Goal: Transaction & Acquisition: Download file/media

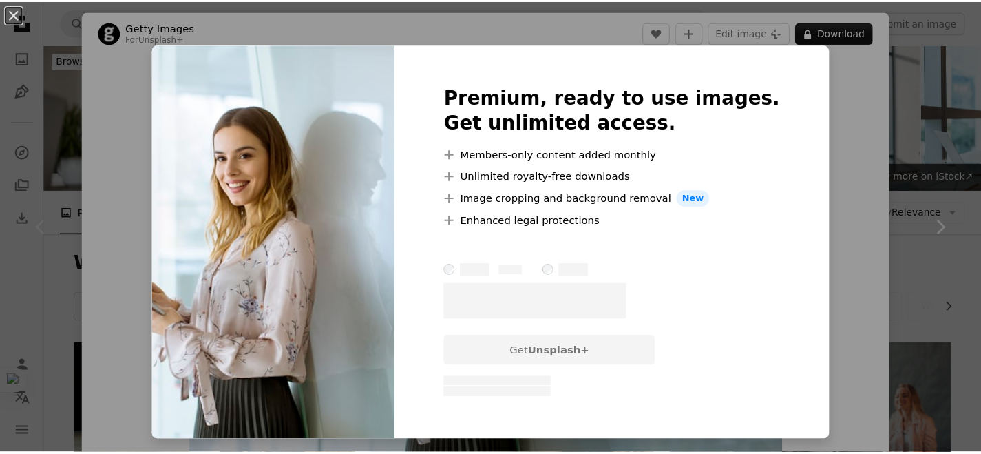
scroll to position [171, 0]
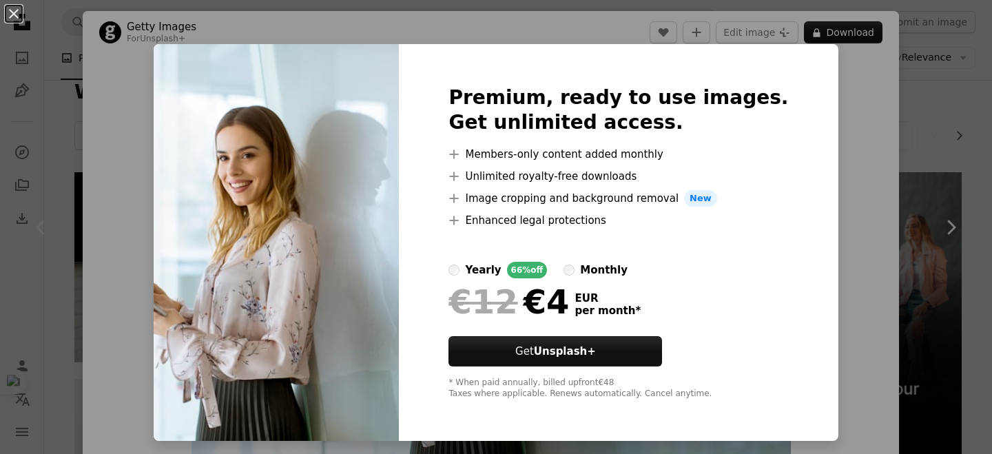
drag, startPoint x: 320, startPoint y: 250, endPoint x: 361, endPoint y: 316, distance: 78.0
click at [361, 316] on img at bounding box center [276, 242] width 245 height 397
click at [919, 92] on div "An X shape Premium, ready to use images. Get unlimited access. A plus sign Memb…" at bounding box center [496, 227] width 992 height 454
click at [919, 92] on div "An X shape Chevron left Chevron right Getty Images For Unsplash+ A heart A plus…" at bounding box center [496, 227] width 992 height 454
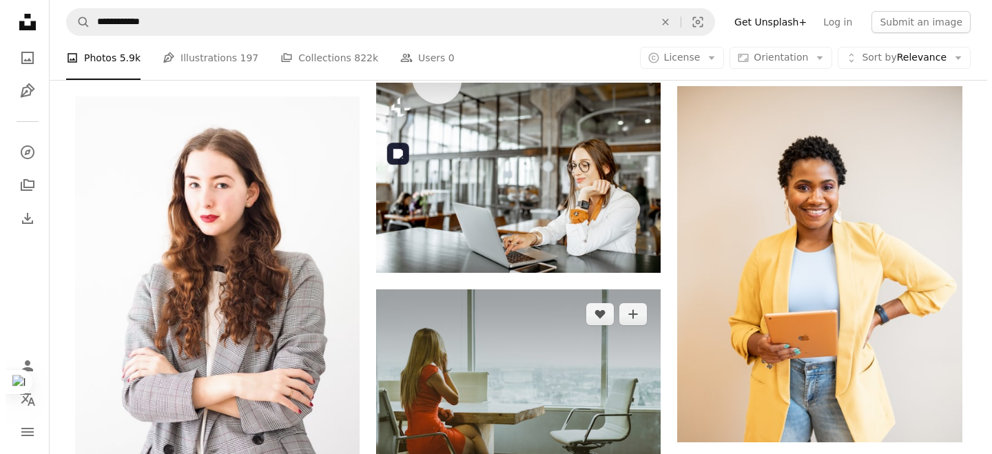
scroll to position [1540, 0]
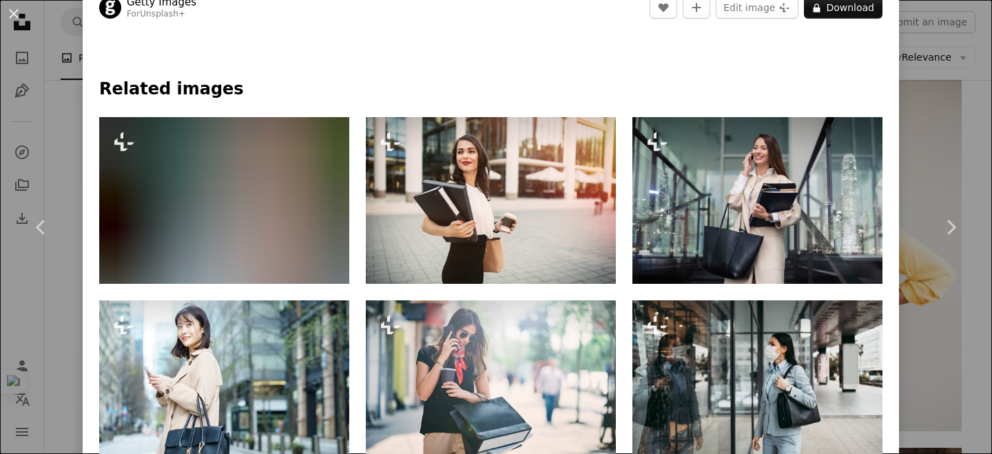
scroll to position [627, 0]
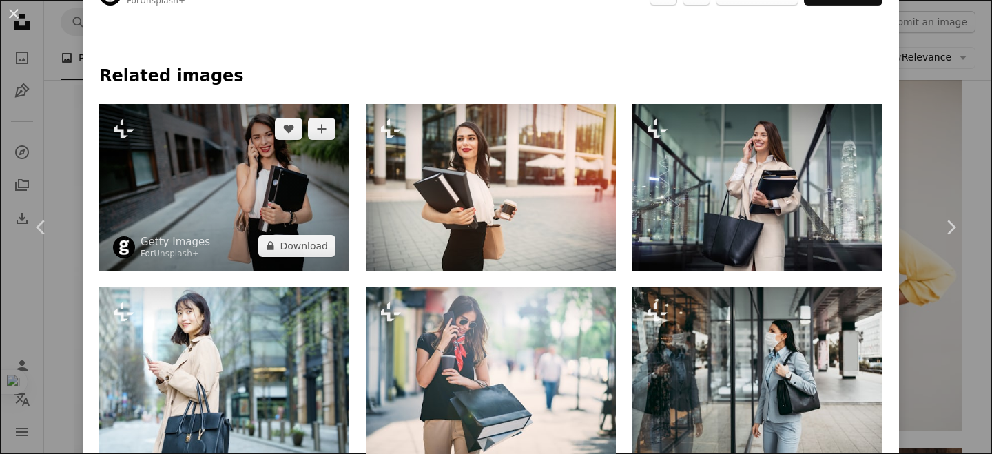
click at [267, 171] on img at bounding box center [224, 187] width 250 height 167
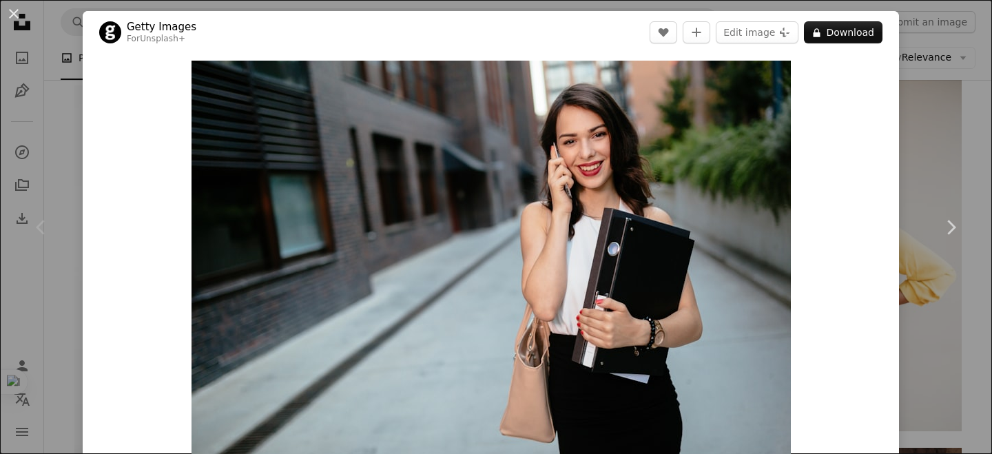
click at [936, 117] on div "An X shape Chevron left Chevron right Getty Images For Unsplash+ A heart A plus…" at bounding box center [496, 227] width 992 height 454
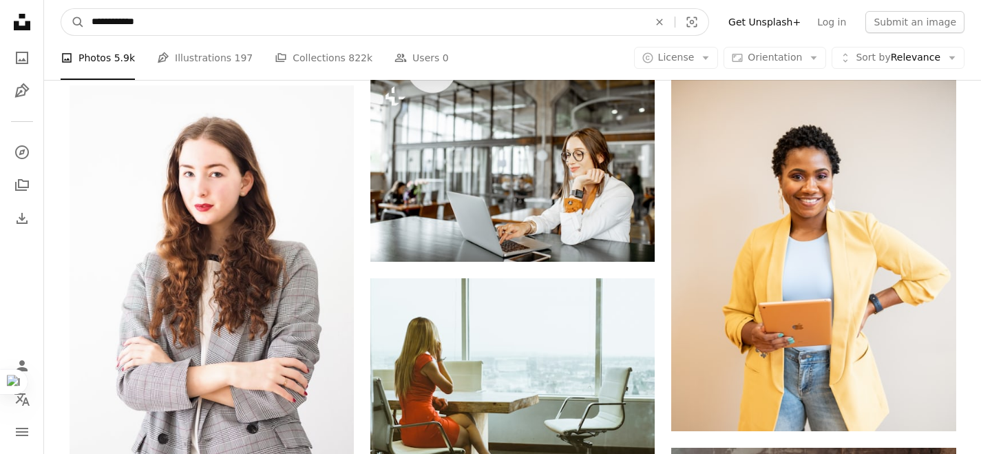
click at [105, 19] on input "**********" at bounding box center [365, 22] width 560 height 26
type input "**********"
click at [61, 9] on button "A magnifying glass" at bounding box center [72, 22] width 23 height 26
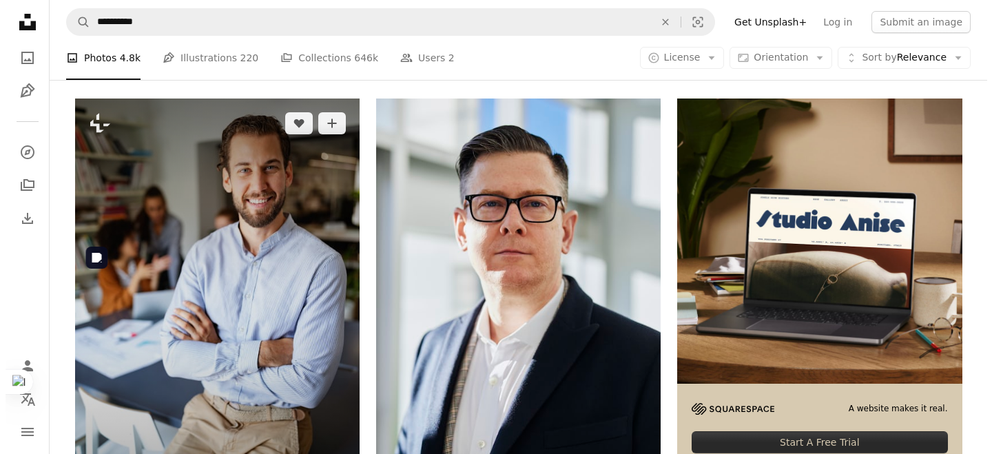
scroll to position [112, 0]
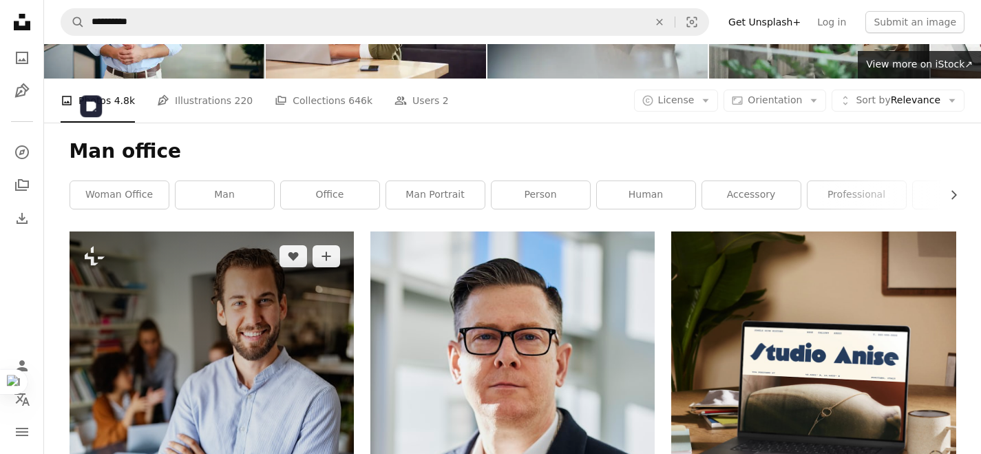
click at [196, 231] on img at bounding box center [212, 444] width 284 height 427
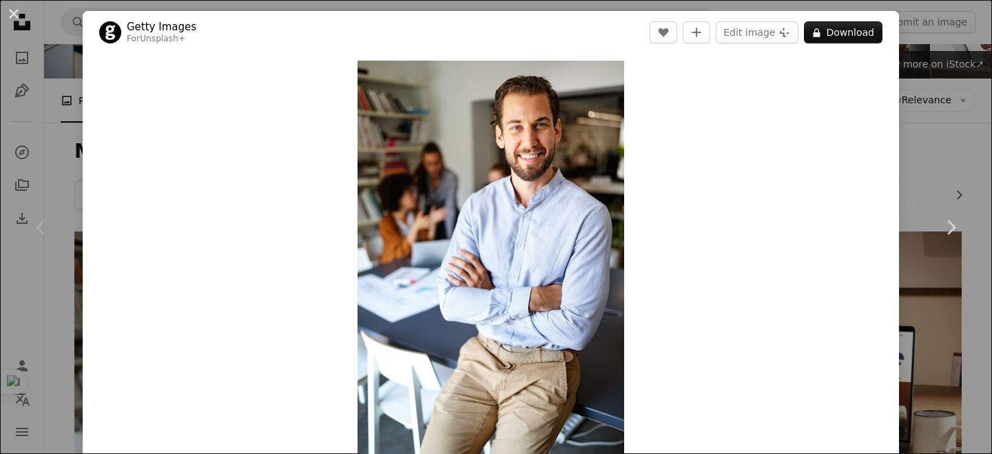
click at [942, 140] on div "An X shape Chevron left Chevron right Getty Images For Unsplash+ A heart A plus…" at bounding box center [496, 227] width 992 height 454
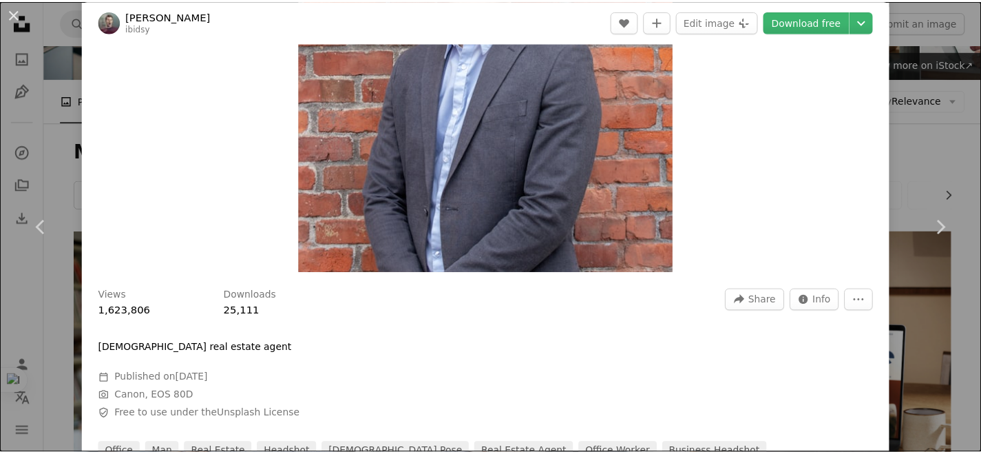
scroll to position [447, 0]
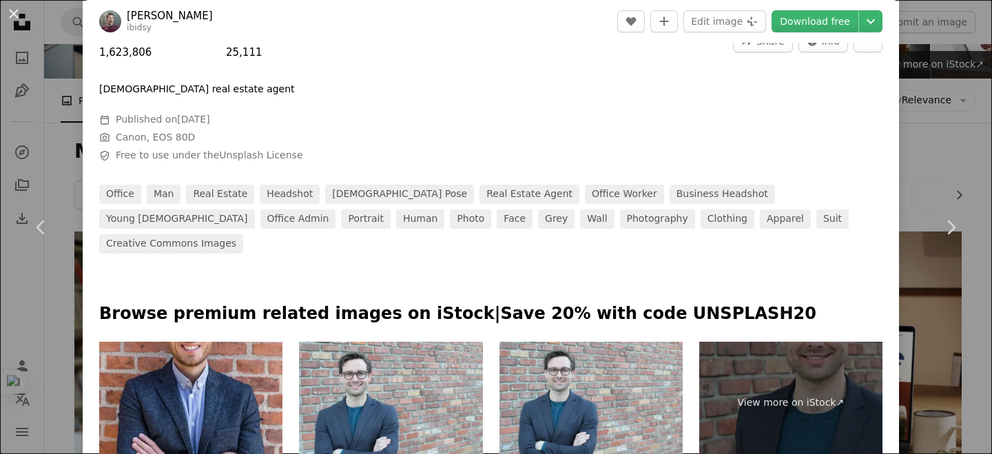
click at [919, 318] on div "An X shape Chevron left Chevron right [PERSON_NAME] ibidsy A heart A plus sign …" at bounding box center [496, 227] width 992 height 454
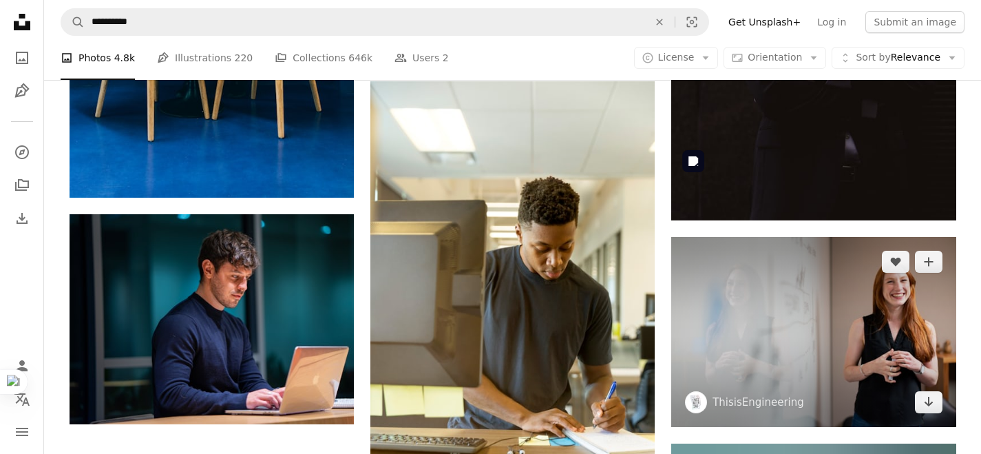
scroll to position [2347, 0]
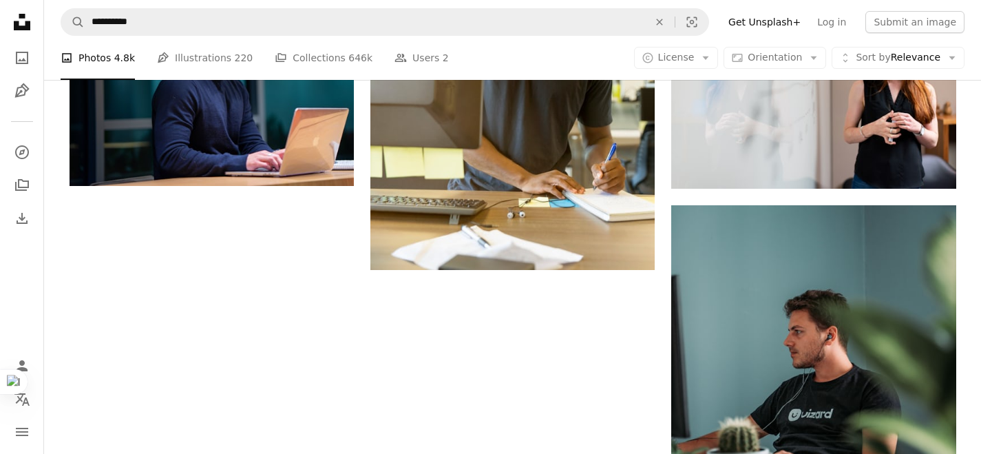
drag, startPoint x: 786, startPoint y: 304, endPoint x: 786, endPoint y: 295, distance: 9.0
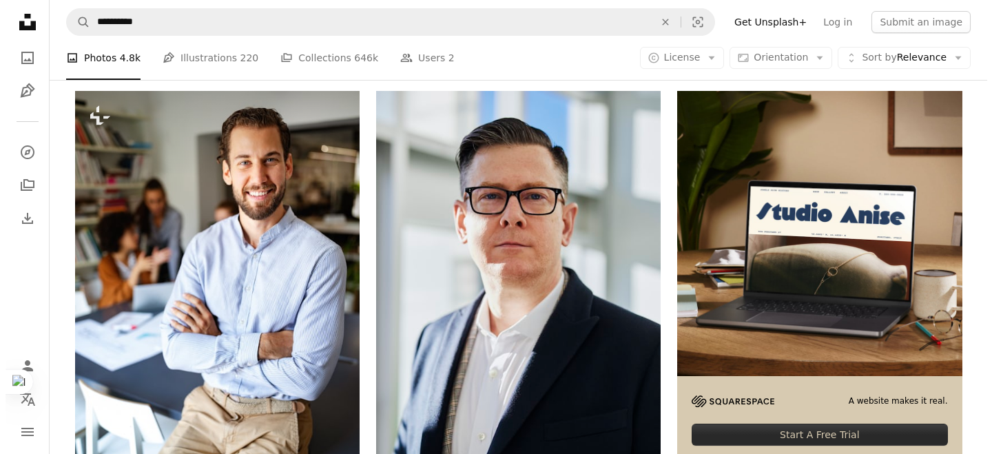
scroll to position [6, 0]
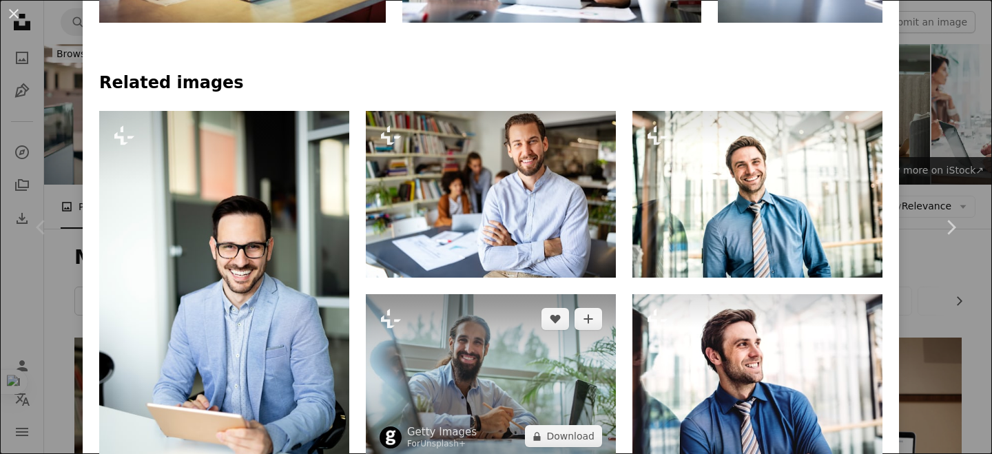
scroll to position [902, 0]
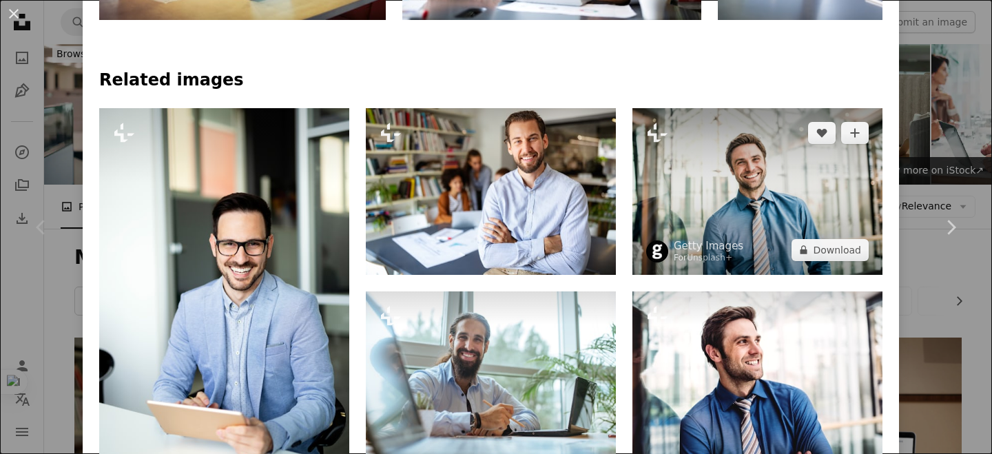
click at [755, 176] on img at bounding box center [757, 191] width 250 height 167
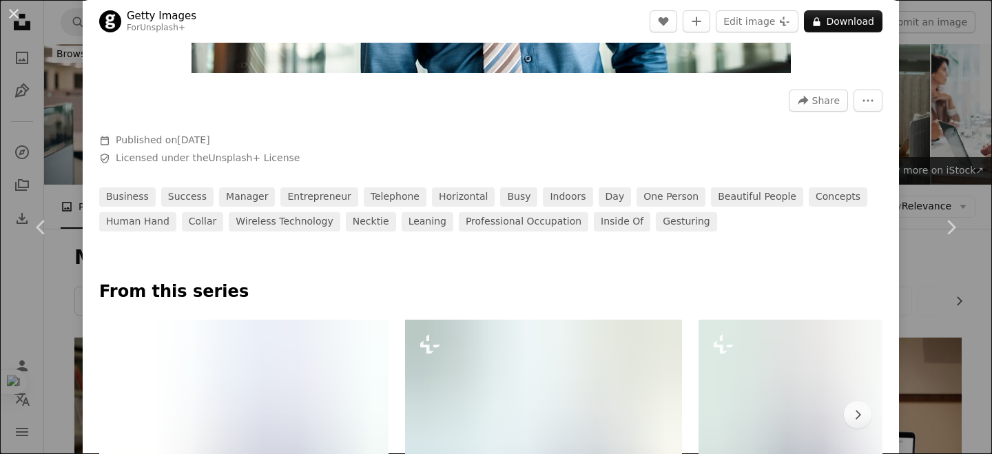
scroll to position [636, 0]
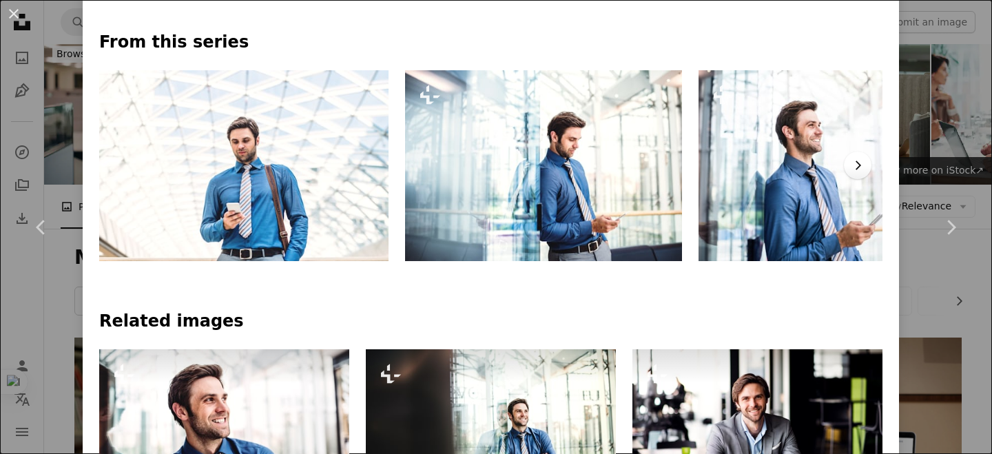
click at [850, 163] on icon "Chevron right" at bounding box center [857, 165] width 14 height 14
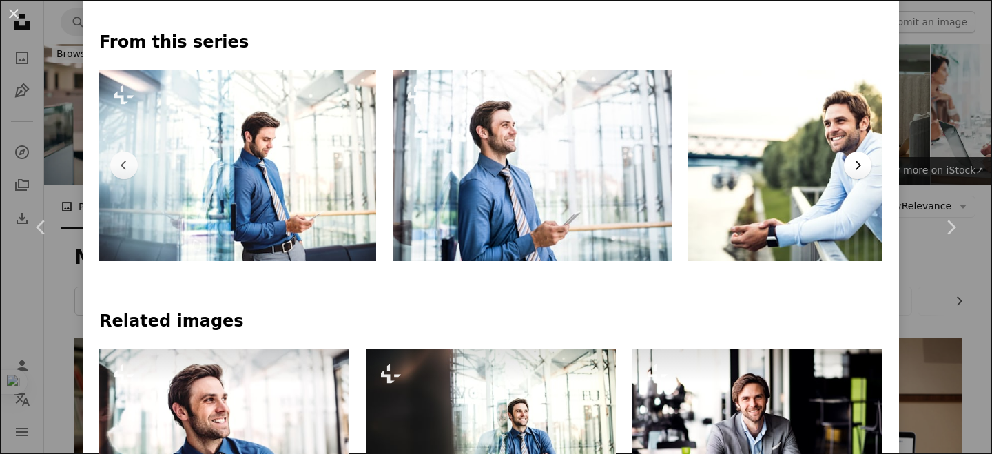
click at [850, 163] on icon "Chevron right" at bounding box center [857, 165] width 14 height 14
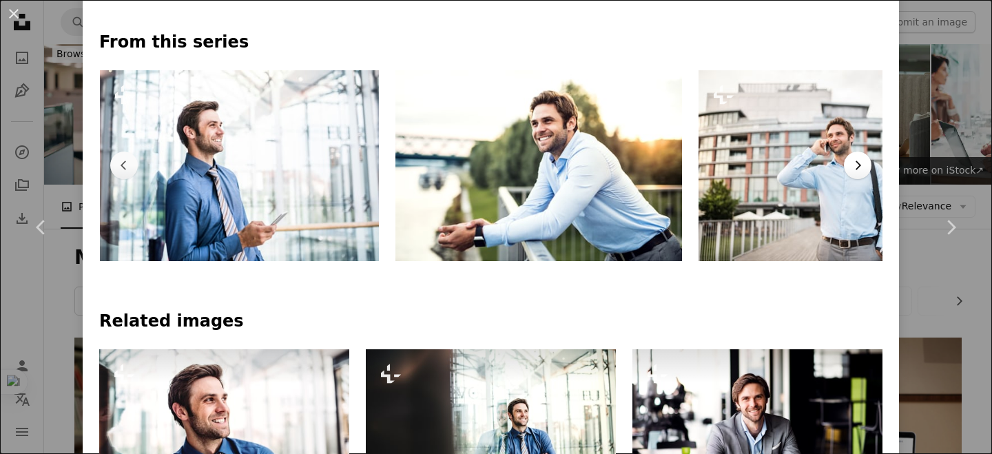
click at [850, 163] on icon "Chevron right" at bounding box center [857, 165] width 14 height 14
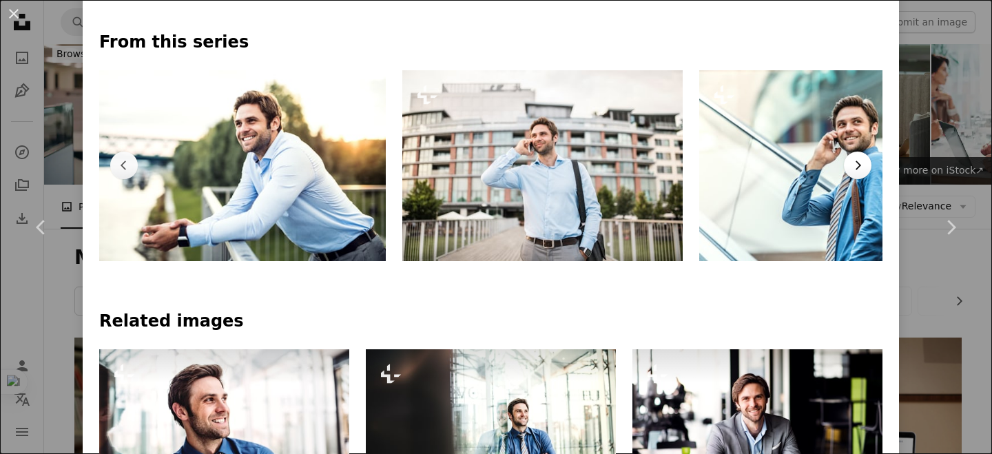
click at [850, 163] on icon "Chevron right" at bounding box center [857, 165] width 14 height 14
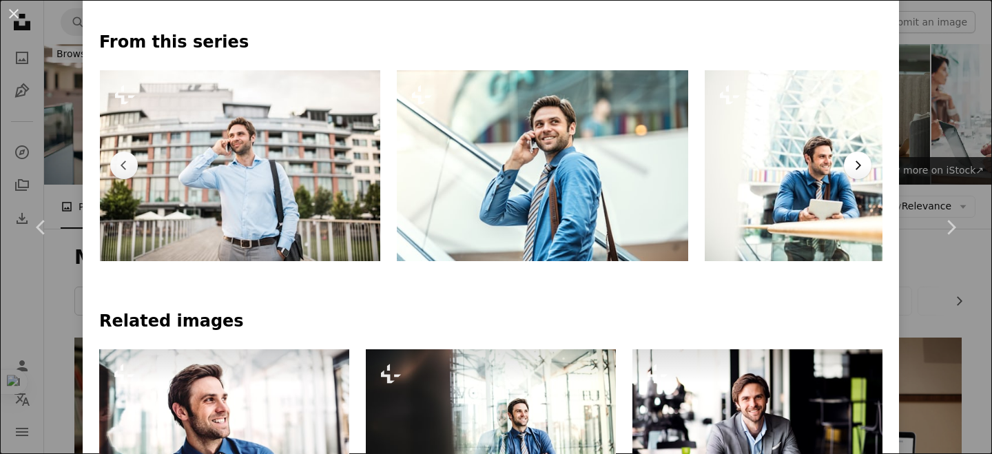
click at [850, 163] on icon "Chevron right" at bounding box center [857, 165] width 14 height 14
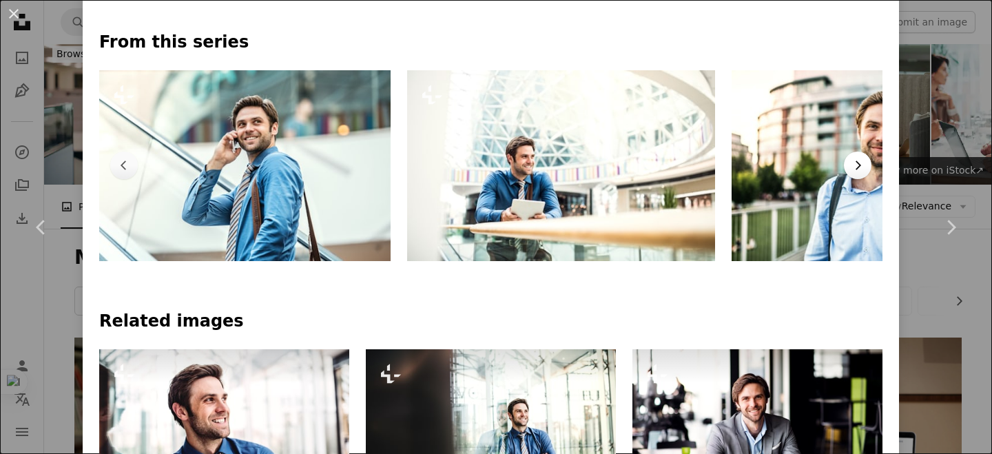
click at [850, 163] on icon "Chevron right" at bounding box center [857, 165] width 14 height 14
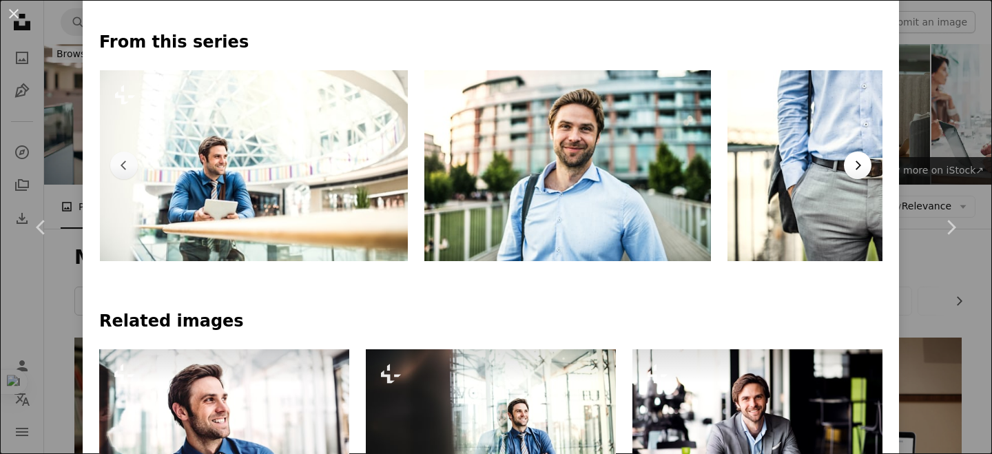
click at [850, 163] on icon "Chevron right" at bounding box center [857, 165] width 14 height 14
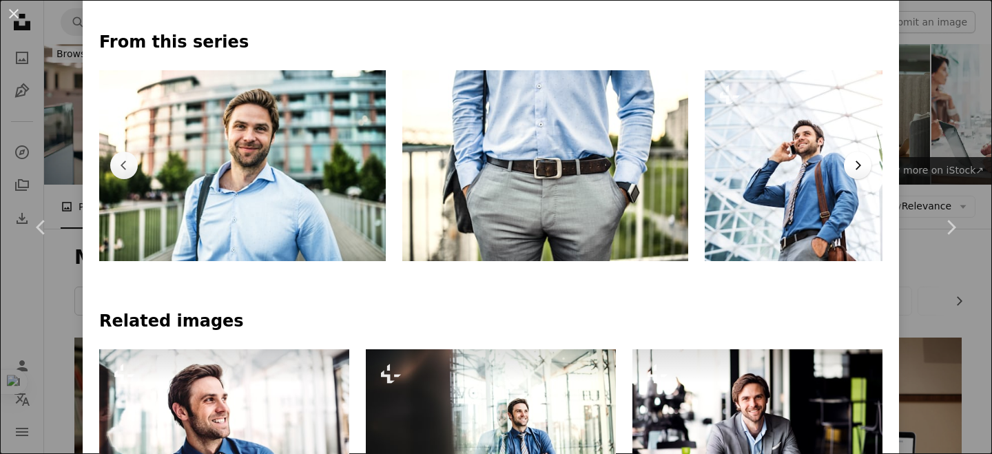
click at [850, 163] on icon "Chevron right" at bounding box center [857, 165] width 14 height 14
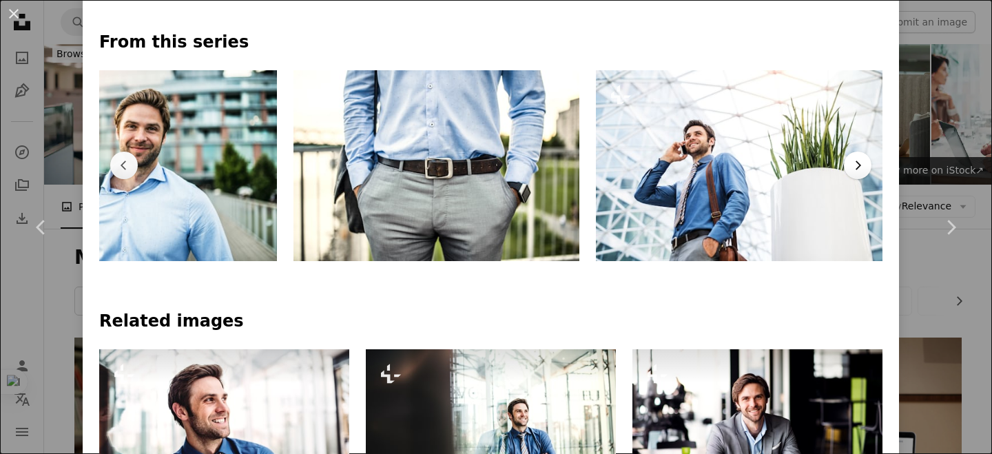
scroll to position [0, 2245]
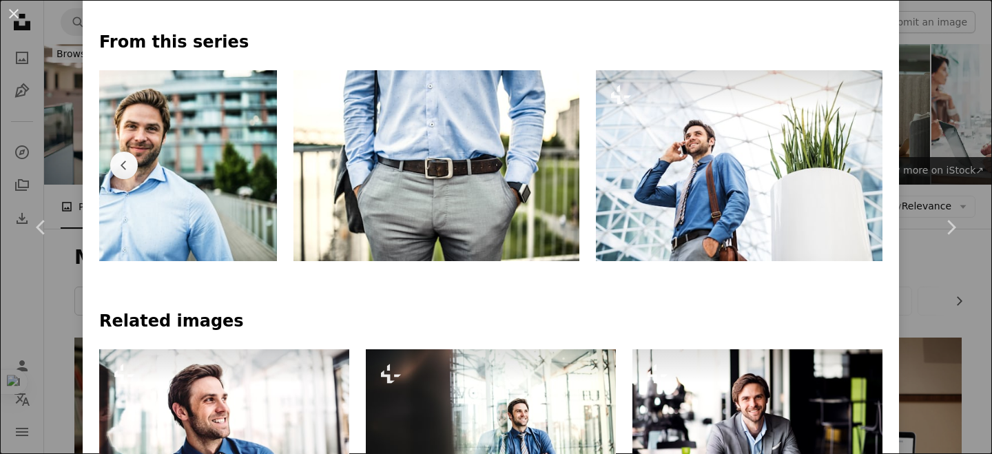
click at [844, 163] on img at bounding box center [739, 165] width 286 height 191
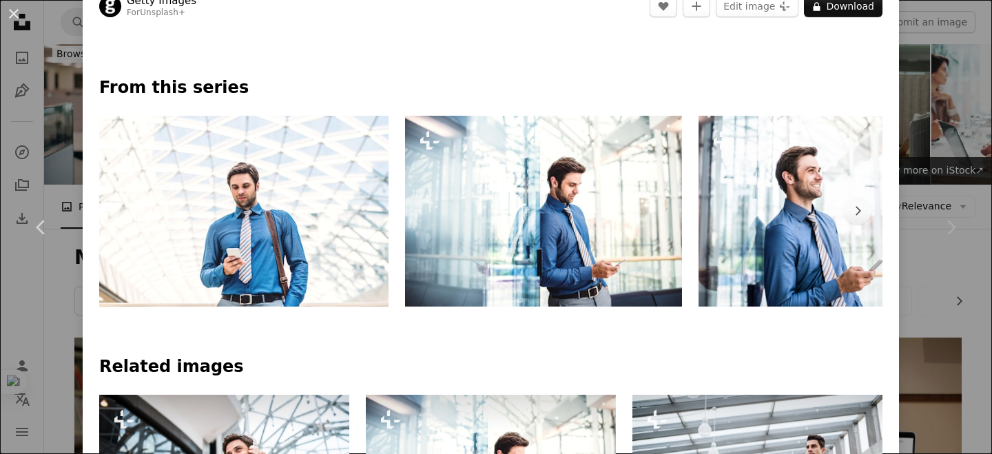
scroll to position [594, 0]
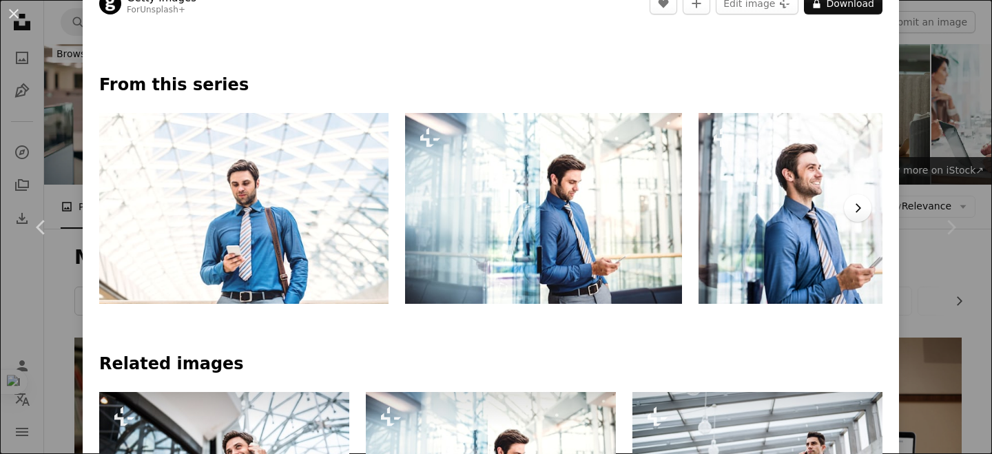
click at [855, 210] on icon "button" at bounding box center [858, 208] width 6 height 9
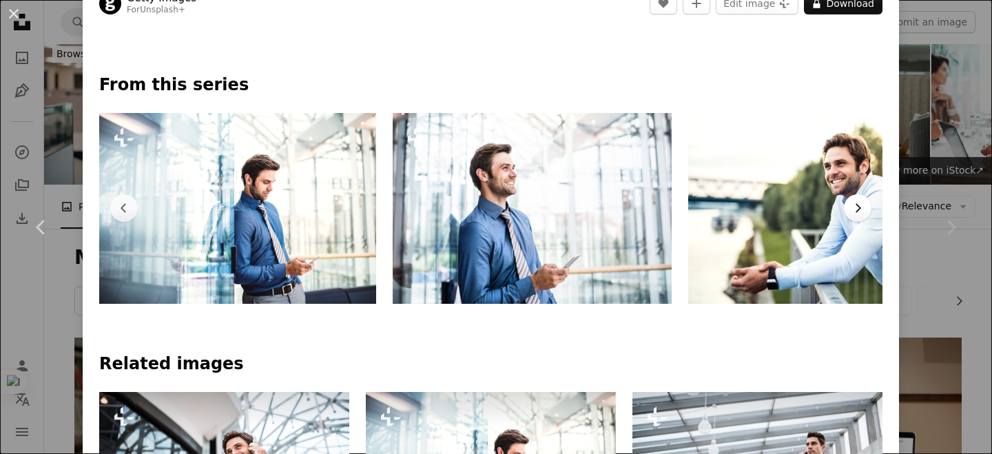
click at [850, 210] on icon "Chevron right" at bounding box center [857, 208] width 14 height 14
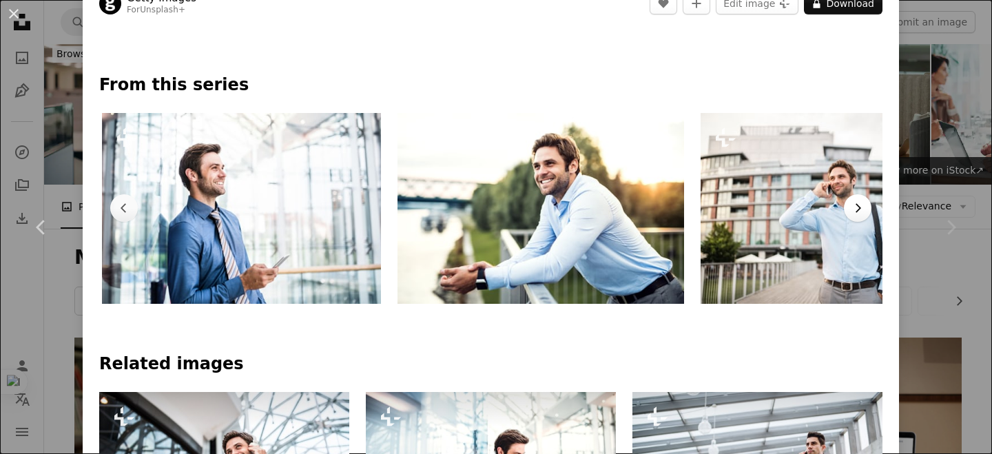
click at [850, 210] on icon "Chevron right" at bounding box center [857, 208] width 14 height 14
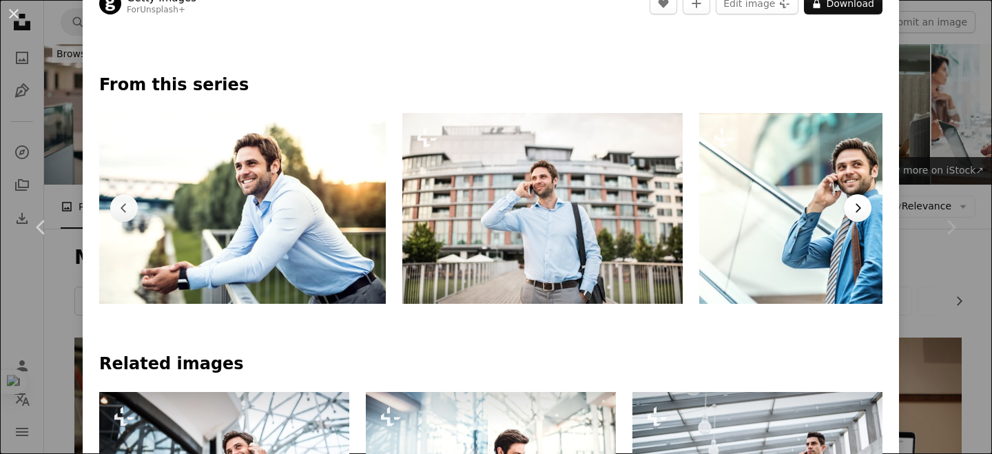
click at [850, 210] on icon "Chevron right" at bounding box center [857, 208] width 14 height 14
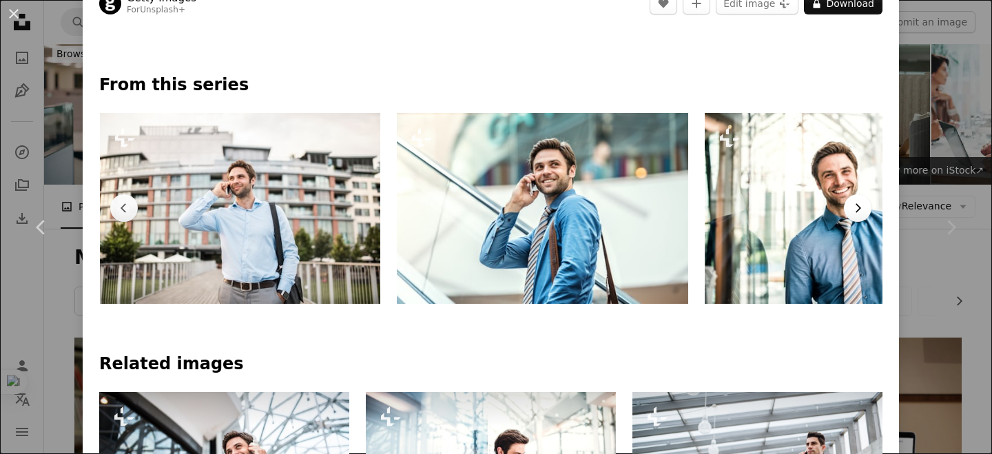
click at [850, 209] on icon "Chevron right" at bounding box center [857, 208] width 14 height 14
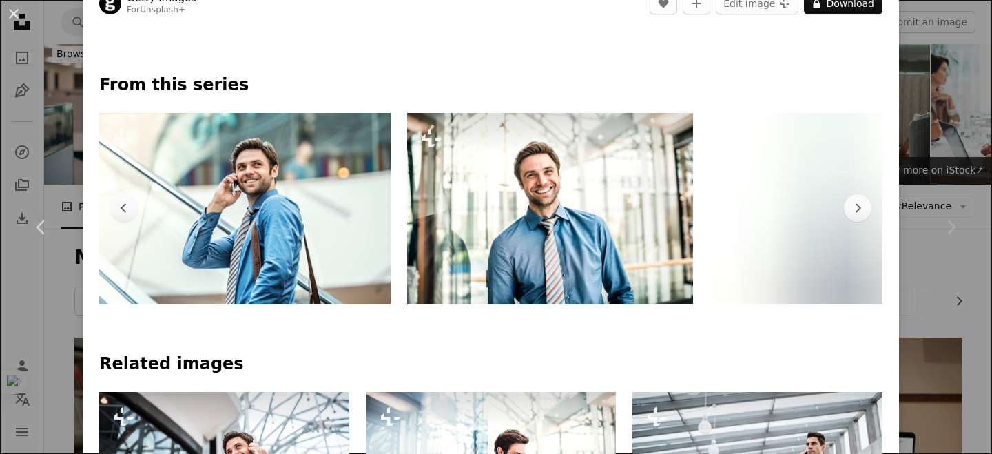
scroll to position [0, 1494]
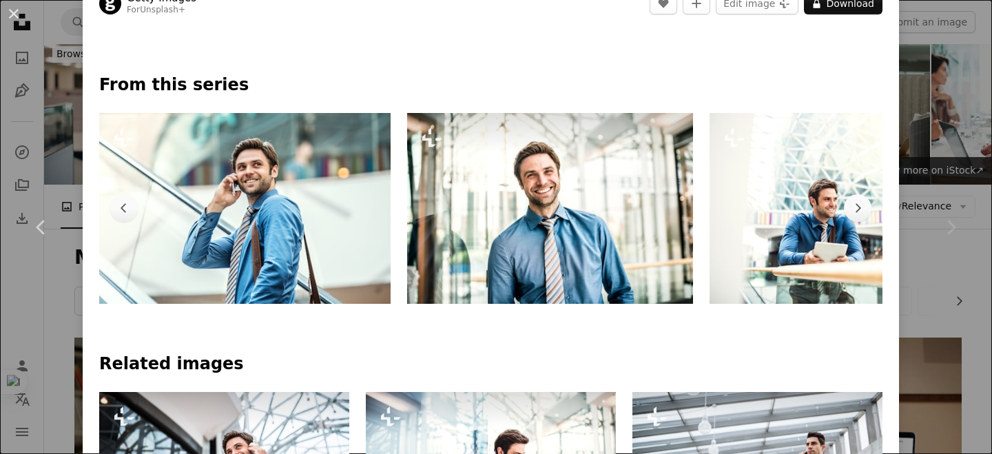
click at [634, 228] on img at bounding box center [550, 208] width 286 height 191
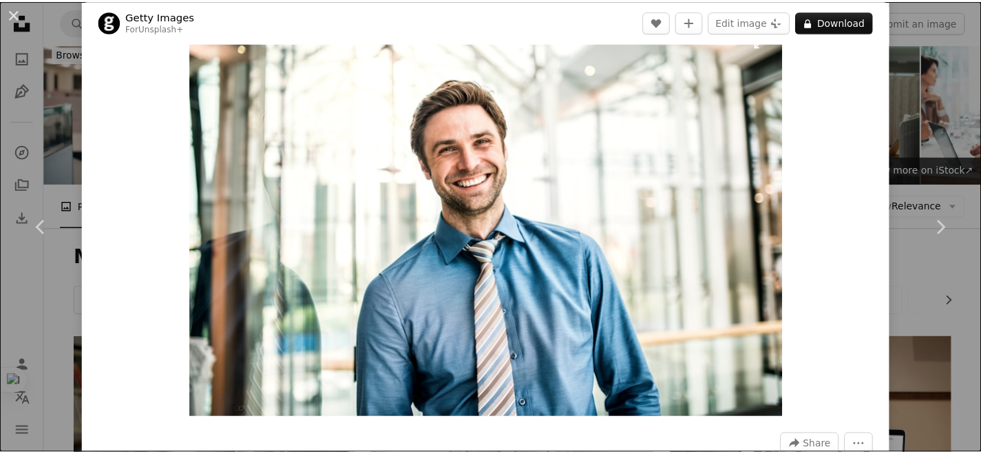
scroll to position [41, 0]
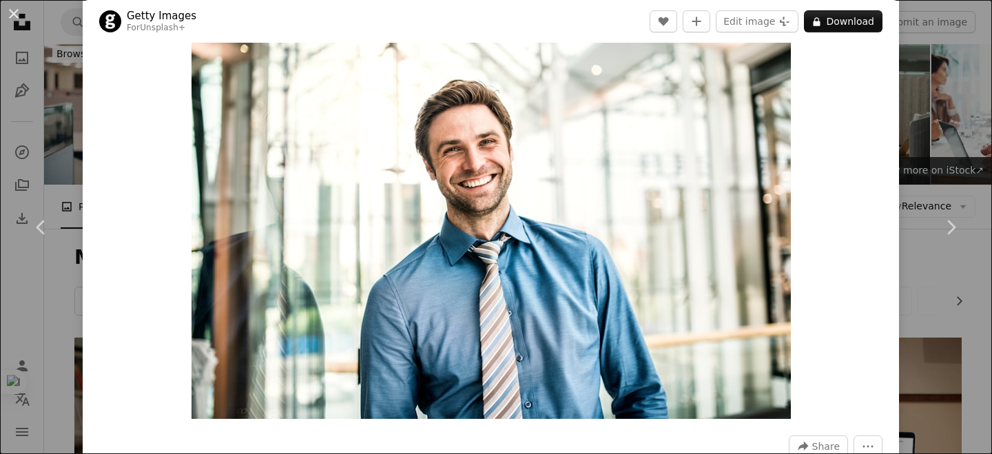
click at [914, 154] on div "An X shape Chevron left Chevron right Getty Images For Unsplash+ A heart A plus…" at bounding box center [496, 227] width 992 height 454
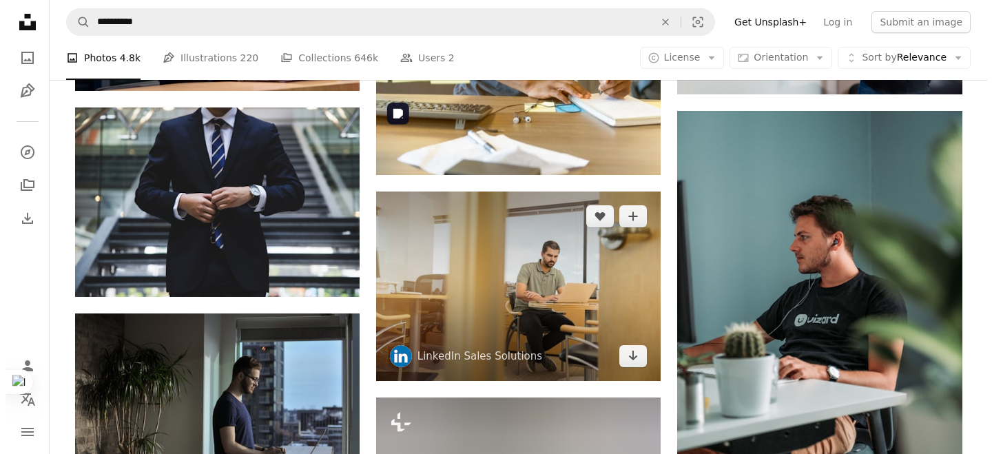
scroll to position [2479, 0]
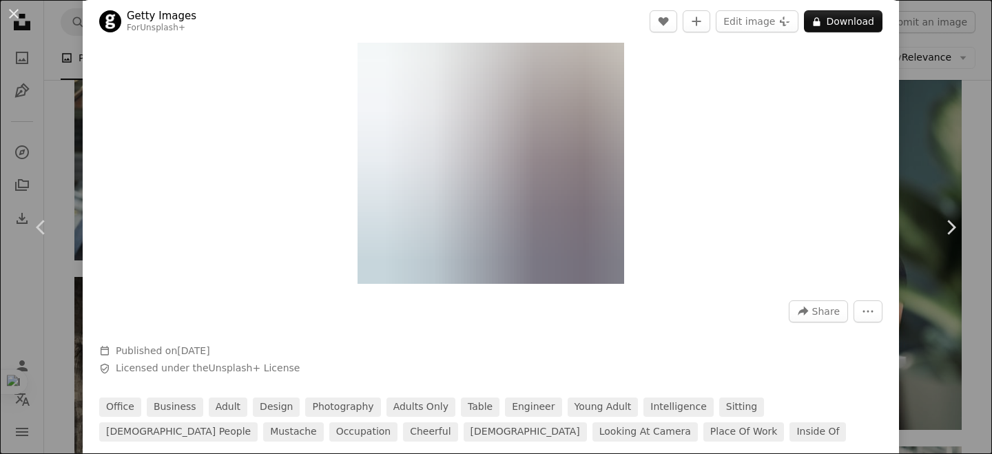
scroll to position [462, 0]
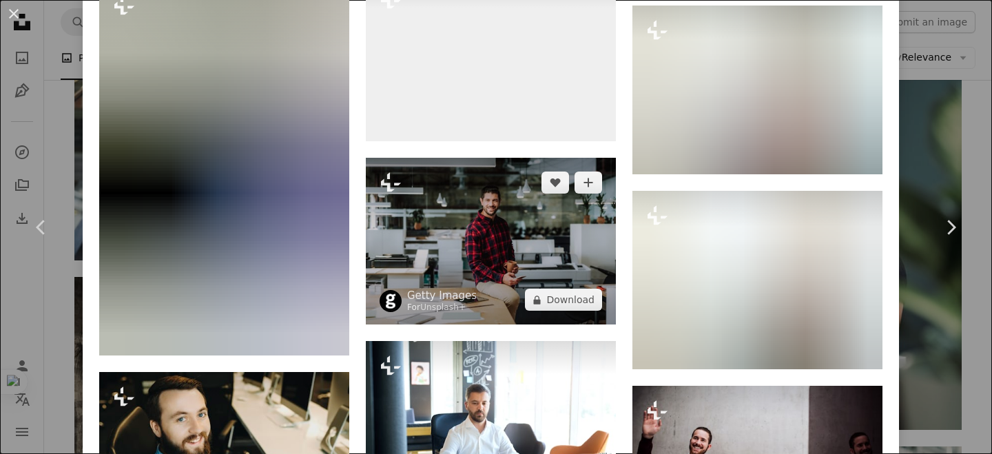
scroll to position [2244, 0]
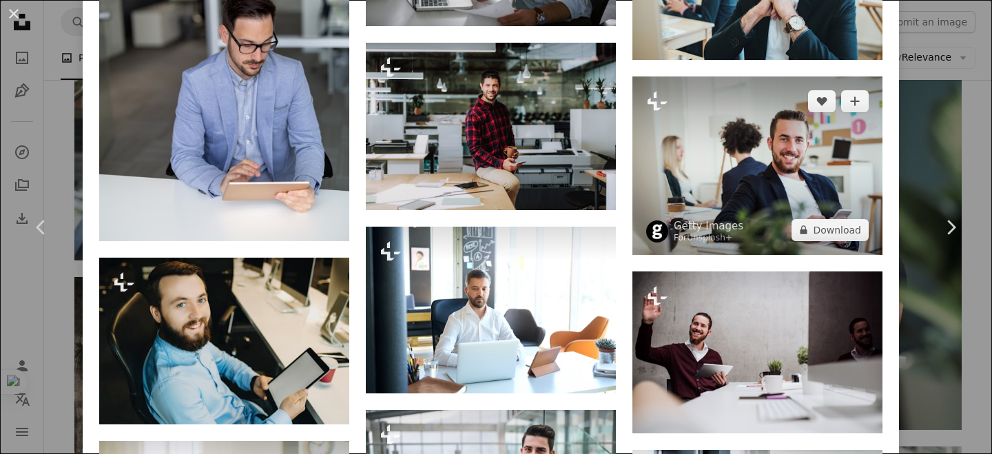
click at [741, 153] on img at bounding box center [757, 165] width 250 height 178
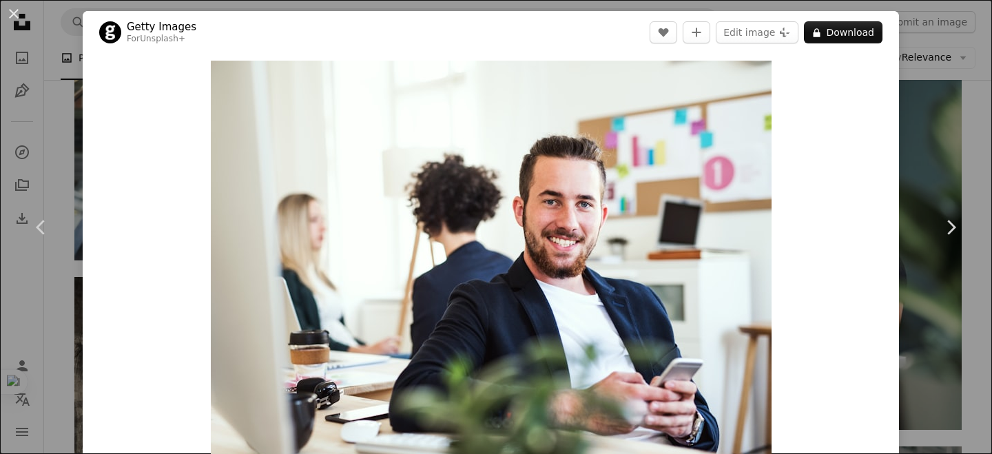
click at [909, 105] on div "An X shape Chevron left Chevron right Getty Images For Unsplash+ A heart A plus…" at bounding box center [496, 227] width 992 height 454
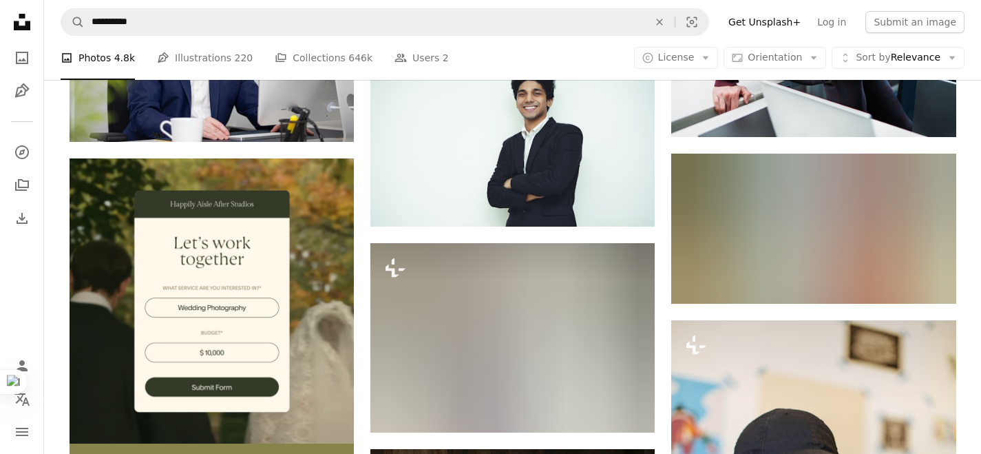
scroll to position [3383, 0]
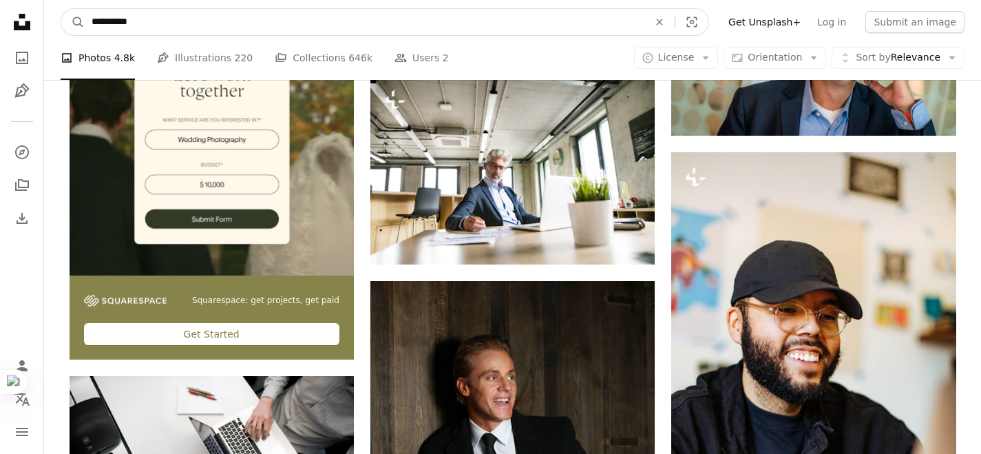
click at [258, 31] on input "**********" at bounding box center [365, 22] width 560 height 26
type input "**********"
click at [61, 9] on button "A magnifying glass" at bounding box center [72, 22] width 23 height 26
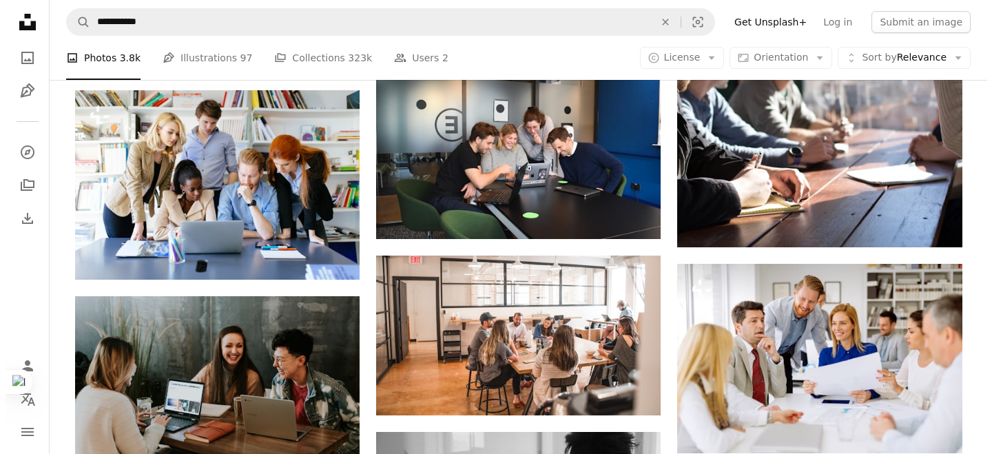
scroll to position [546, 0]
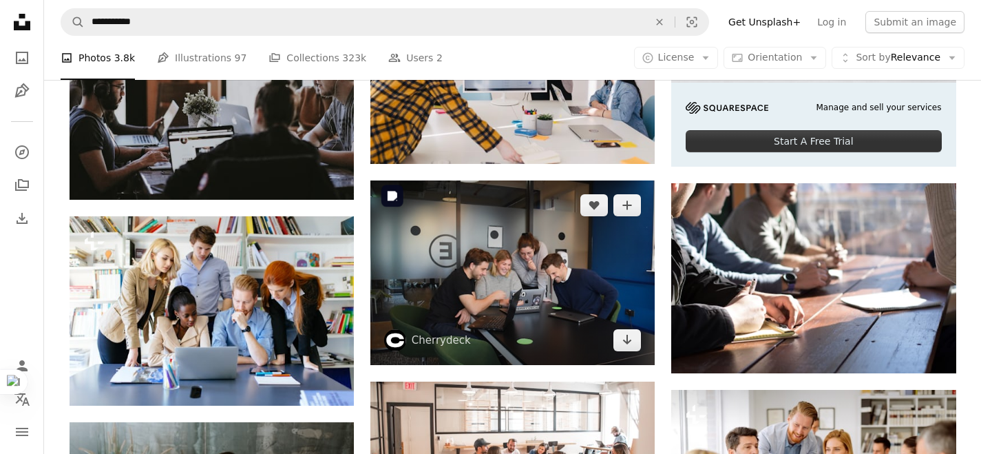
click at [499, 180] on img at bounding box center [512, 272] width 284 height 185
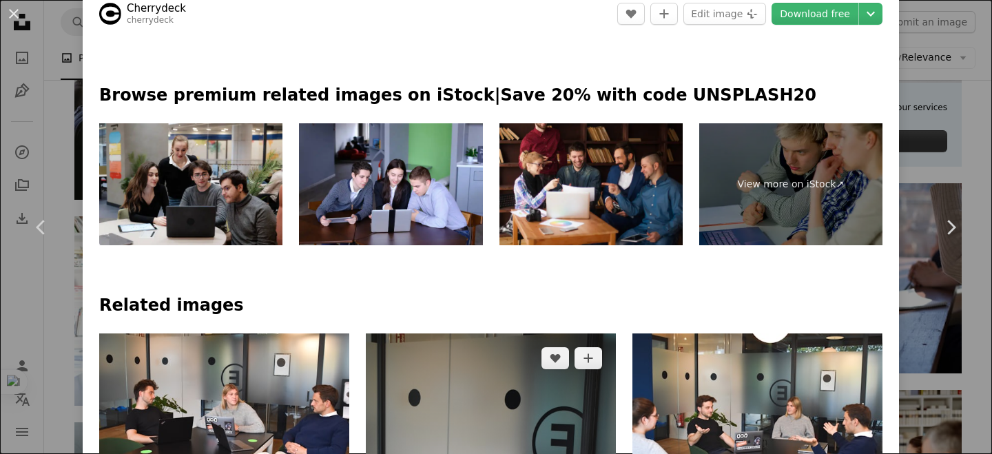
scroll to position [711, 0]
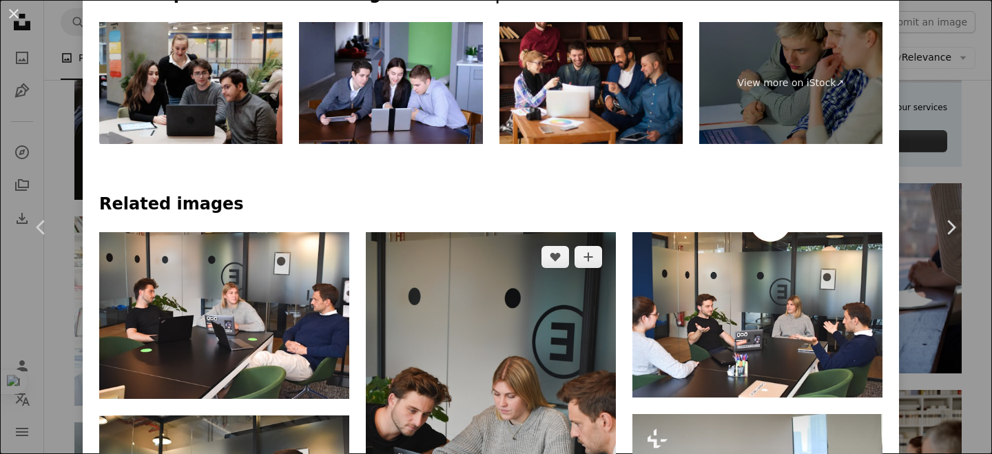
click at [486, 232] on img at bounding box center [491, 419] width 250 height 375
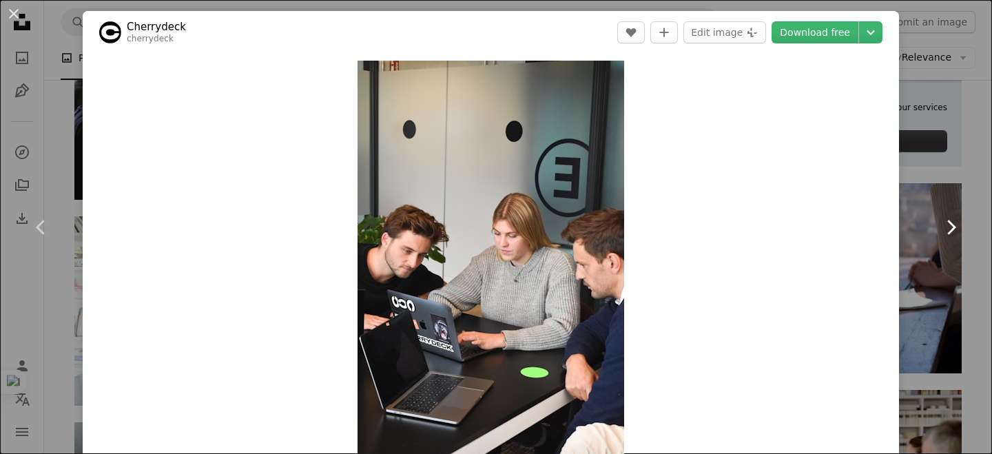
click at [939, 227] on icon "Chevron right" at bounding box center [950, 227] width 22 height 22
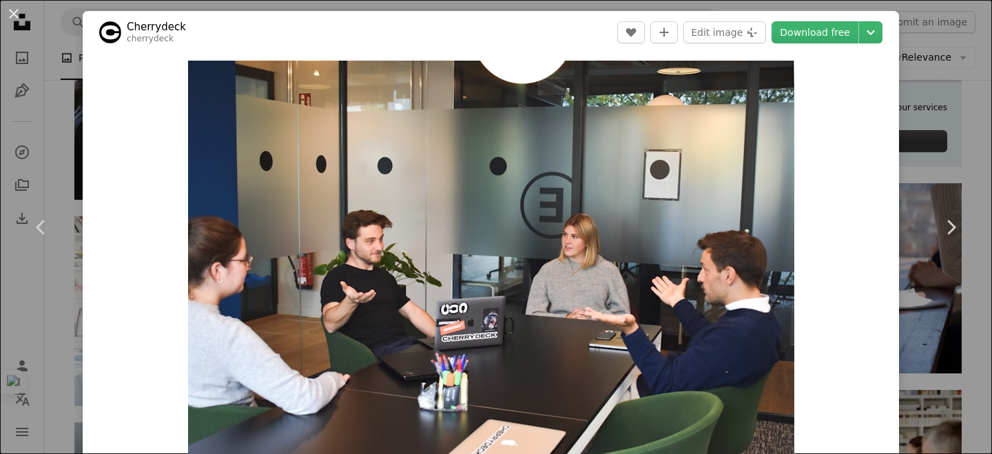
click at [921, 137] on div "An X shape Chevron left Chevron right Cherrydeck cherrydeck A heart A plus sign…" at bounding box center [496, 227] width 992 height 454
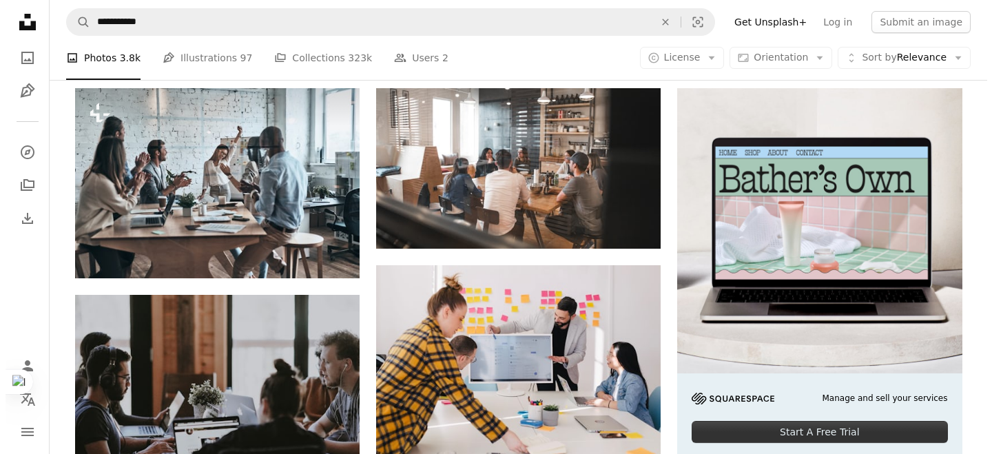
scroll to position [278, 0]
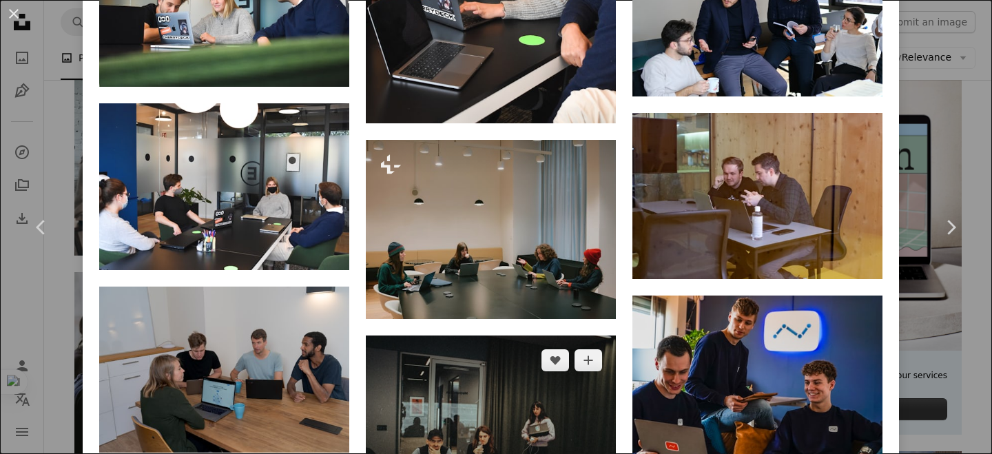
scroll to position [1220, 0]
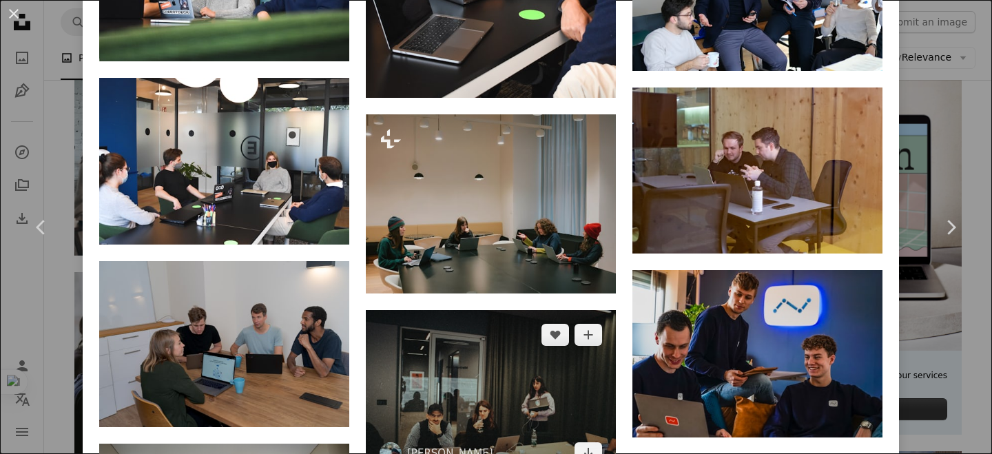
click at [510, 310] on img at bounding box center [491, 394] width 250 height 169
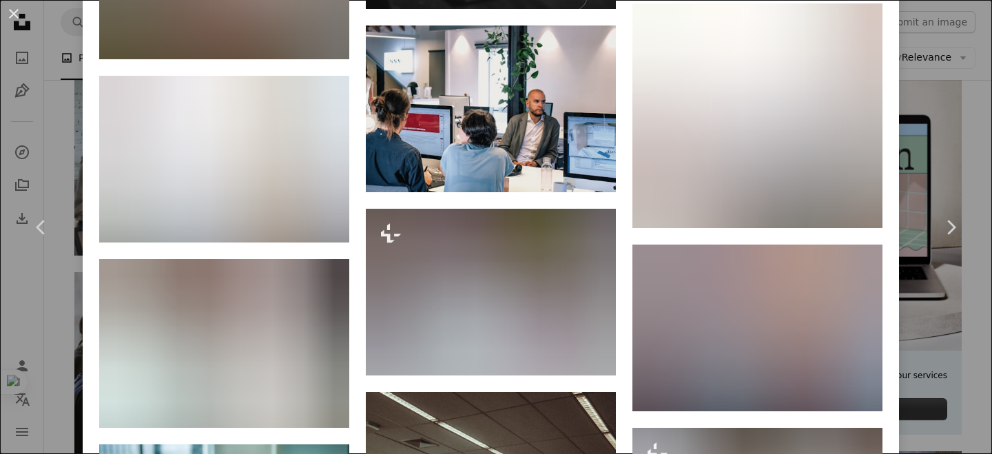
scroll to position [2970, 0]
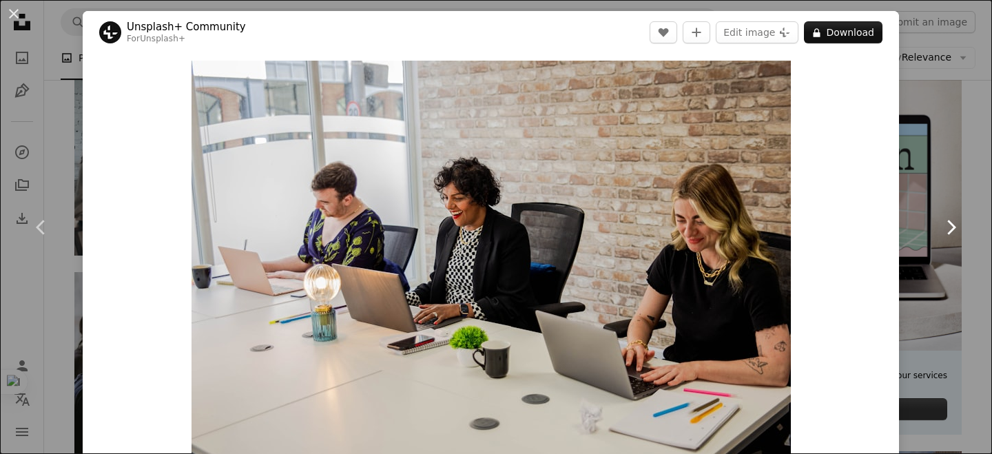
click at [940, 169] on link "Chevron right" at bounding box center [950, 227] width 83 height 132
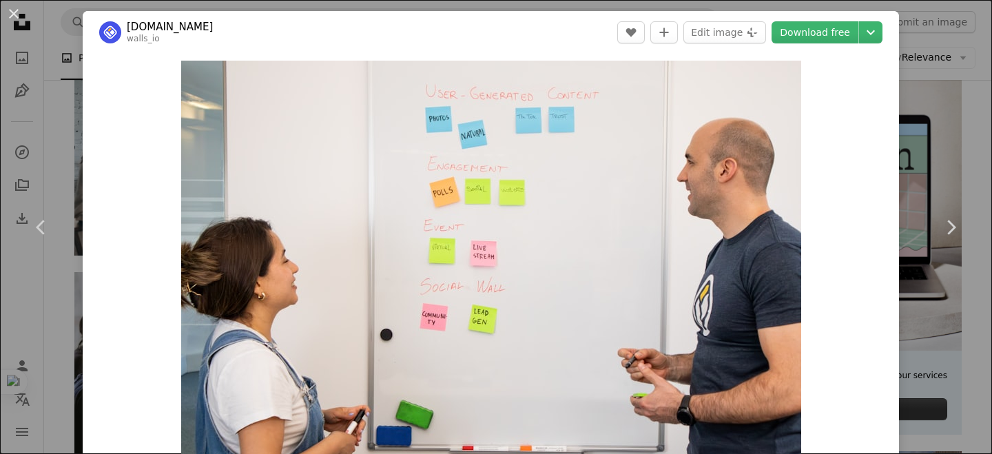
click at [871, 139] on div "Zoom in" at bounding box center [491, 260] width 816 height 413
drag, startPoint x: 929, startPoint y: 21, endPoint x: 864, endPoint y: 24, distance: 65.5
click at [929, 21] on div "An X shape Chevron left Chevron right [DOMAIN_NAME] walls_io A heart A plus sig…" at bounding box center [496, 227] width 992 height 454
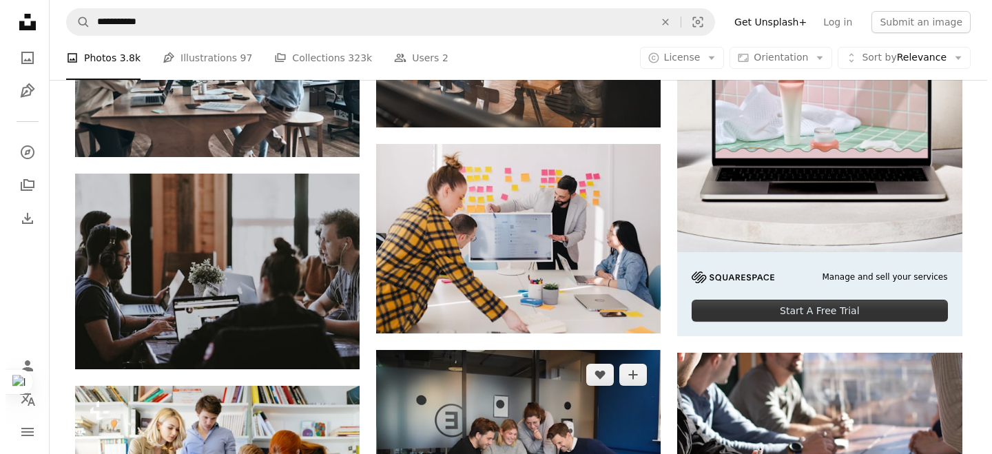
scroll to position [433, 0]
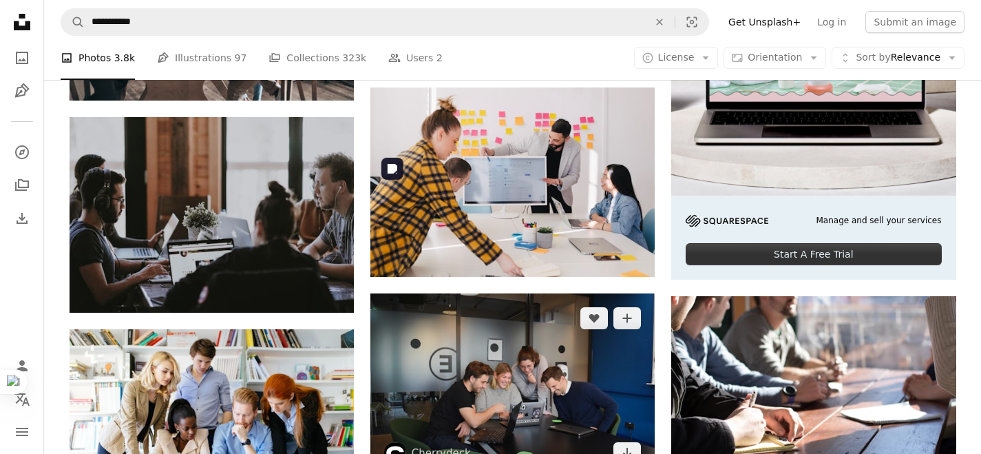
click at [512, 293] on img at bounding box center [512, 385] width 284 height 185
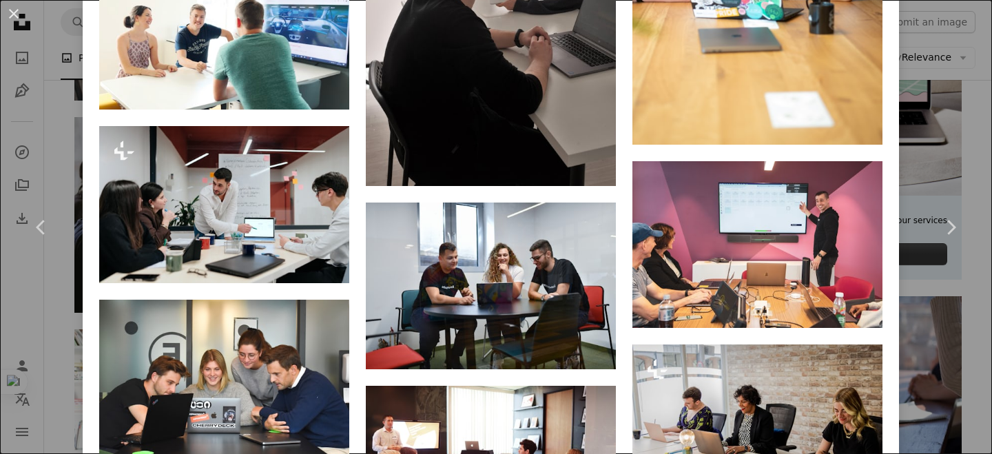
scroll to position [1933, 0]
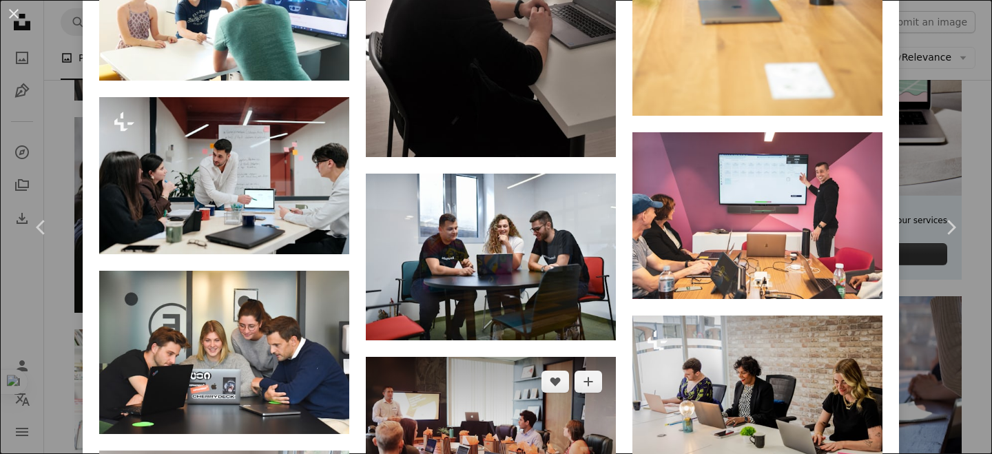
click at [521, 357] on img at bounding box center [491, 440] width 250 height 167
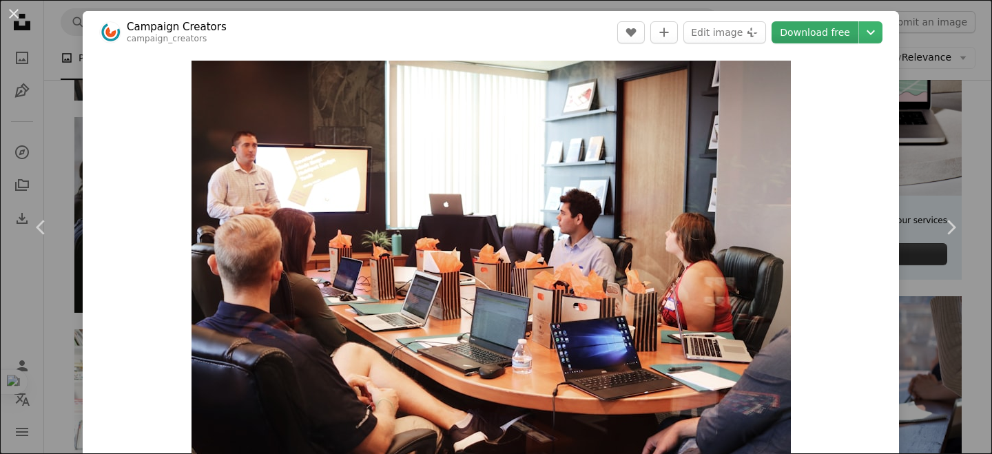
click at [797, 39] on link "Download free" at bounding box center [814, 32] width 87 height 22
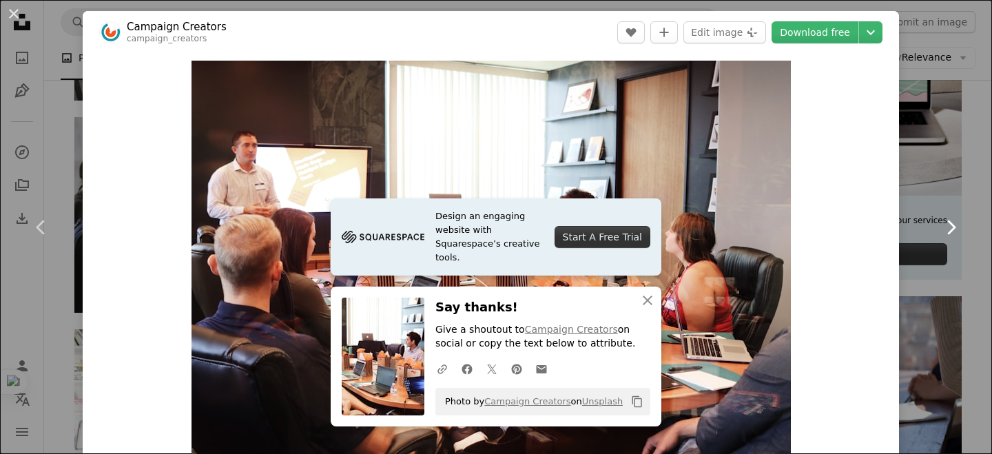
click at [939, 234] on icon "Chevron right" at bounding box center [950, 227] width 22 height 22
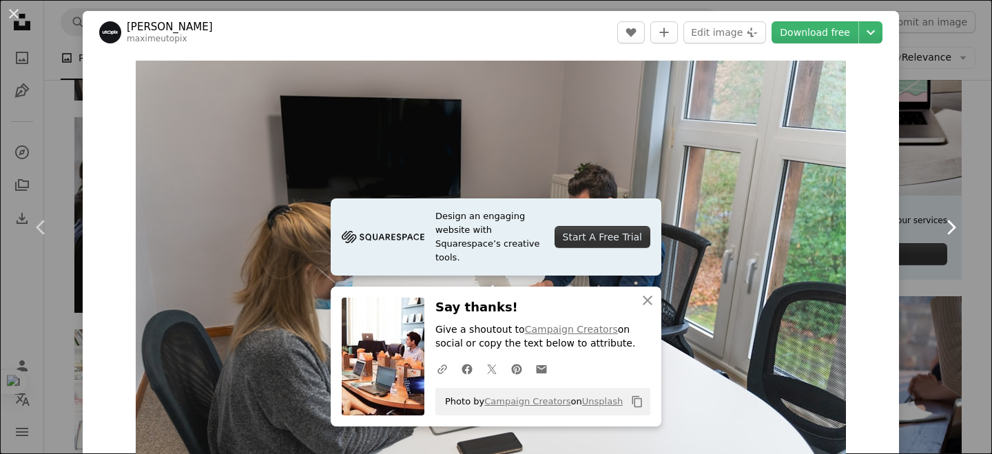
click at [939, 235] on icon "Chevron right" at bounding box center [950, 227] width 22 height 22
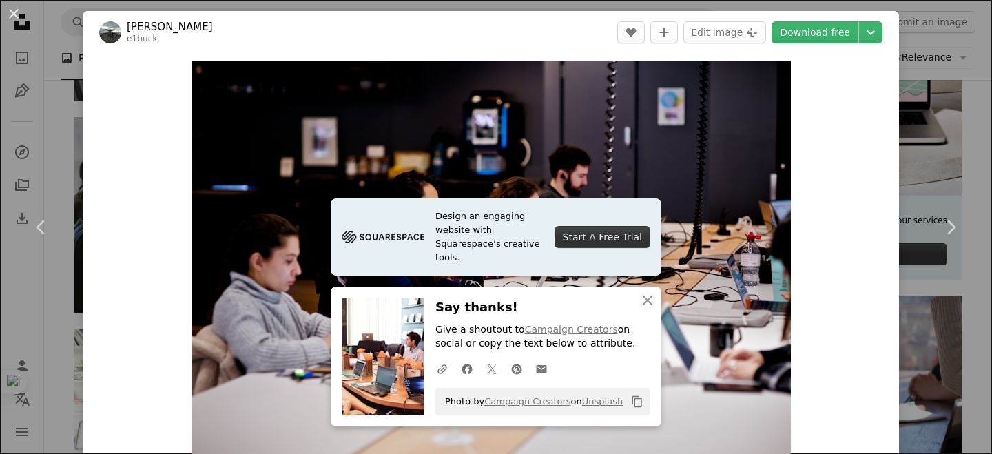
click at [930, 296] on div "An X shape Chevron left Chevron right Design an engaging website with Squarespa…" at bounding box center [496, 227] width 992 height 454
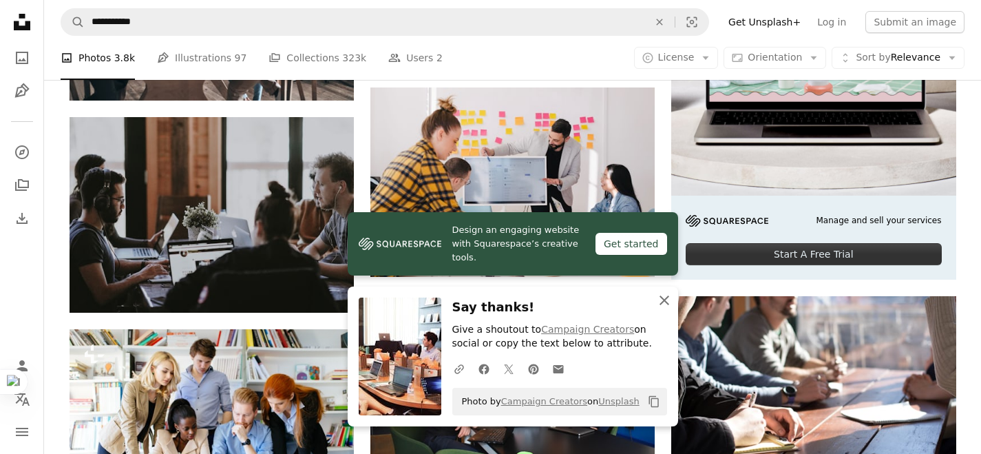
click at [667, 306] on icon "An X shape" at bounding box center [664, 300] width 17 height 17
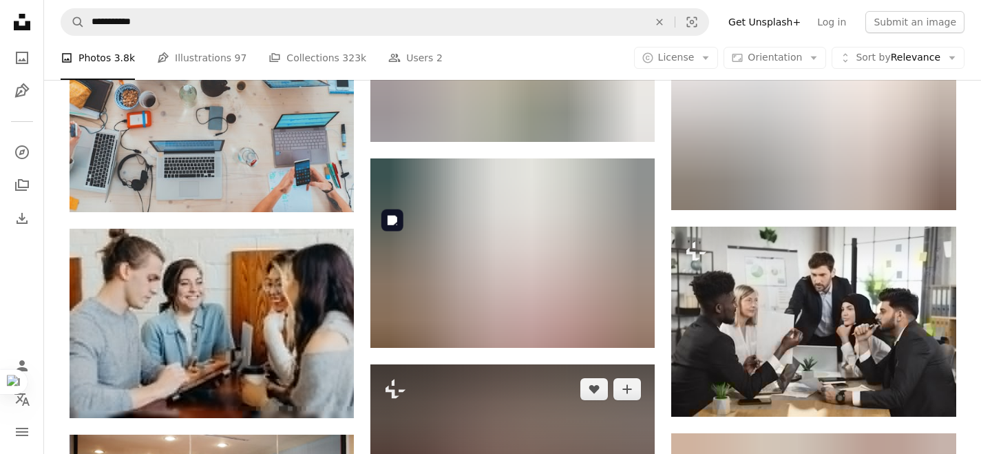
scroll to position [1587, 0]
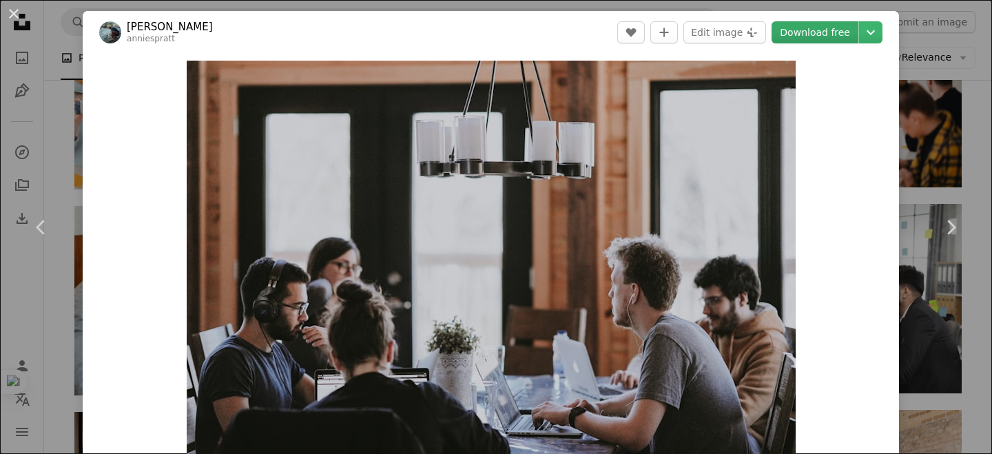
click at [792, 28] on link "Download free" at bounding box center [814, 32] width 87 height 22
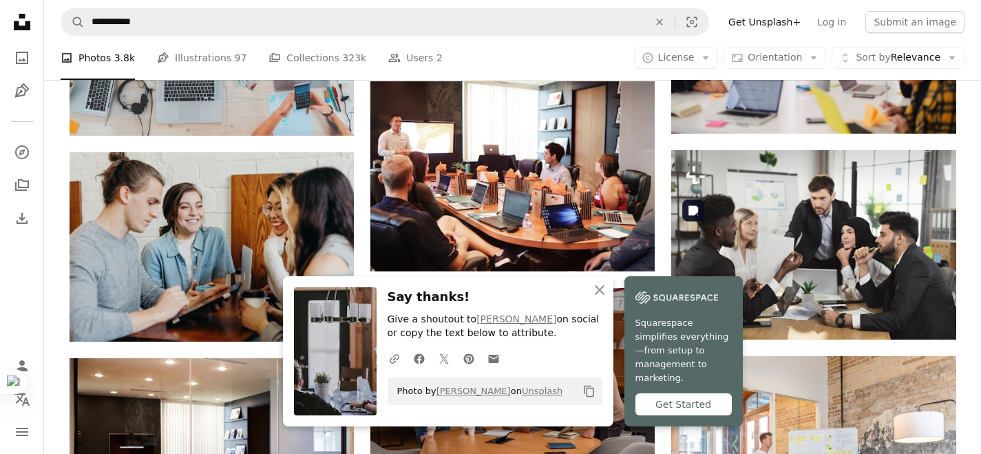
scroll to position [1720, 0]
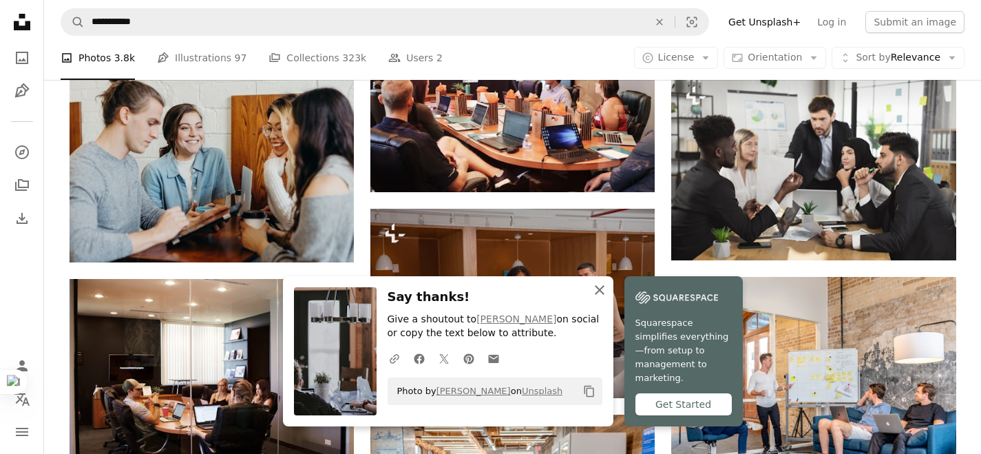
click at [608, 298] on icon "An X shape" at bounding box center [600, 290] width 17 height 17
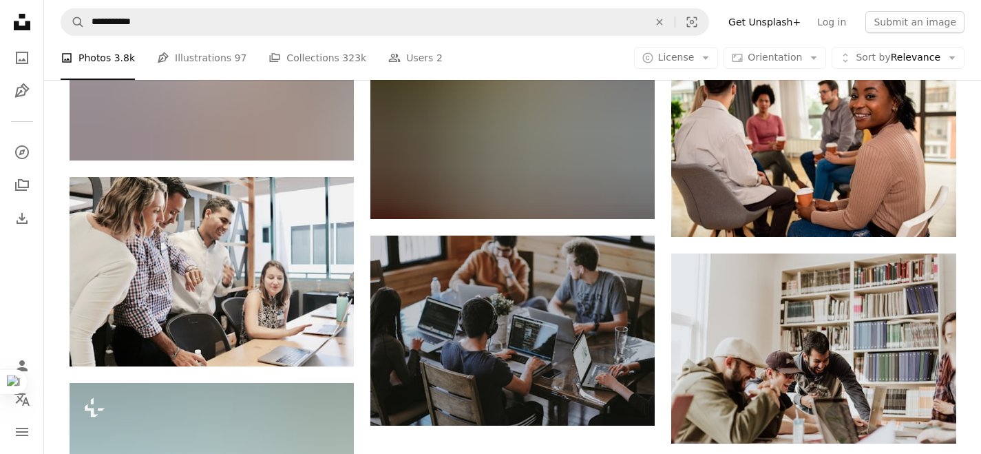
scroll to position [3188, 0]
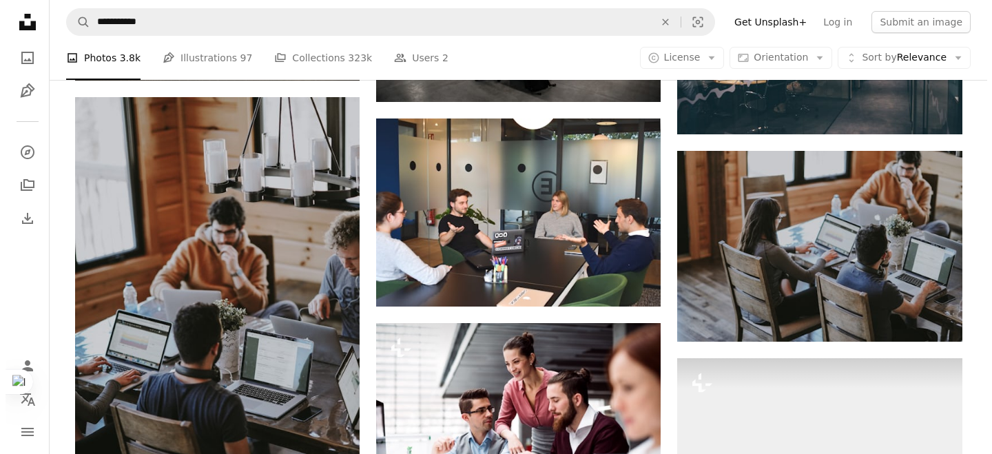
scroll to position [3855, 0]
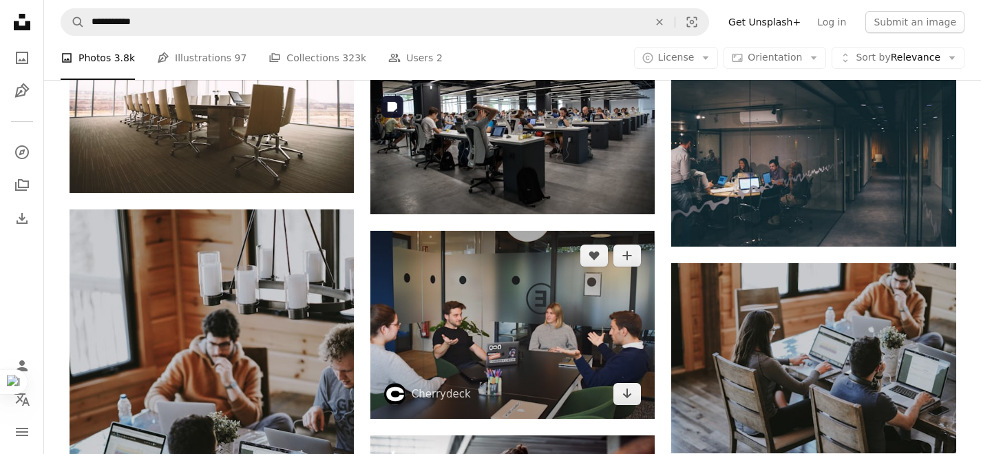
click at [547, 231] on img at bounding box center [512, 325] width 284 height 188
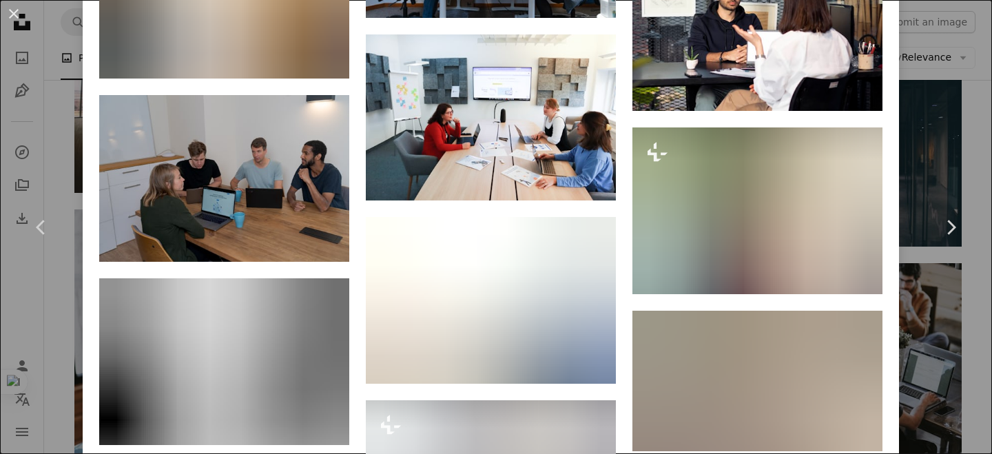
scroll to position [3265, 0]
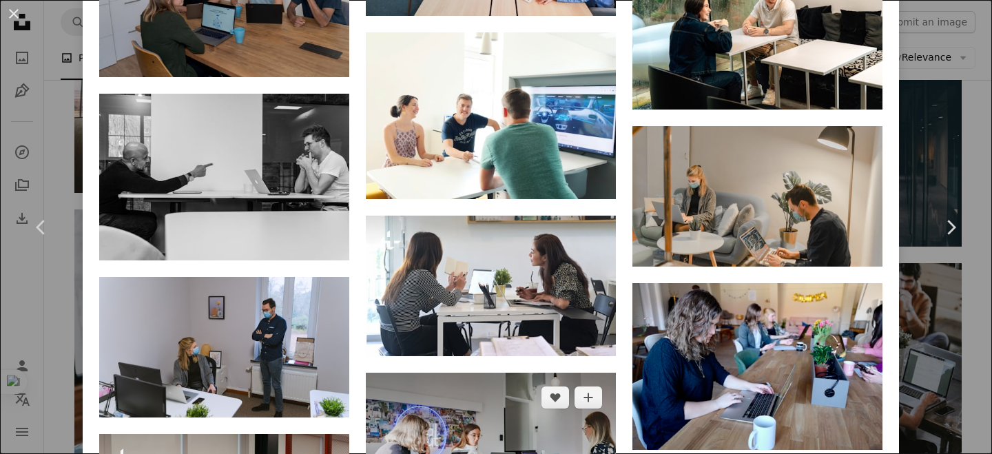
click at [537, 373] on img at bounding box center [491, 456] width 250 height 167
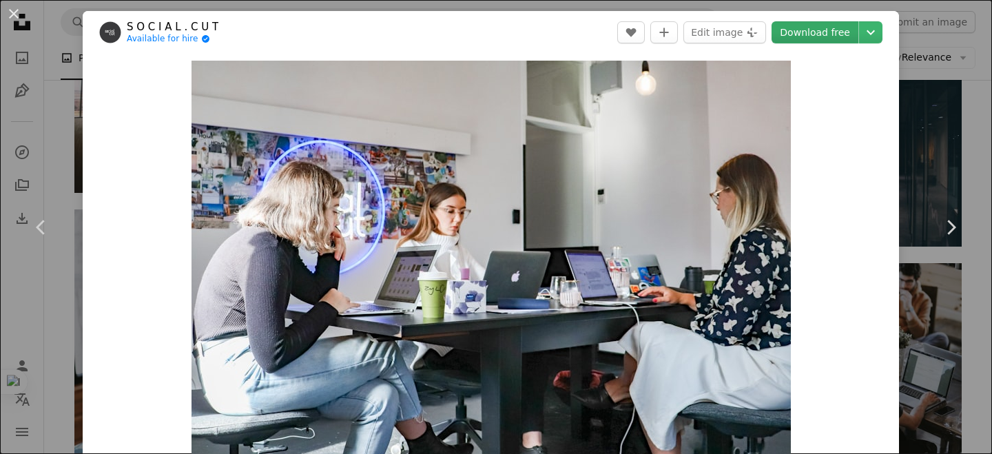
click at [802, 30] on link "Download free" at bounding box center [814, 32] width 87 height 22
